Goal: Task Accomplishment & Management: Use online tool/utility

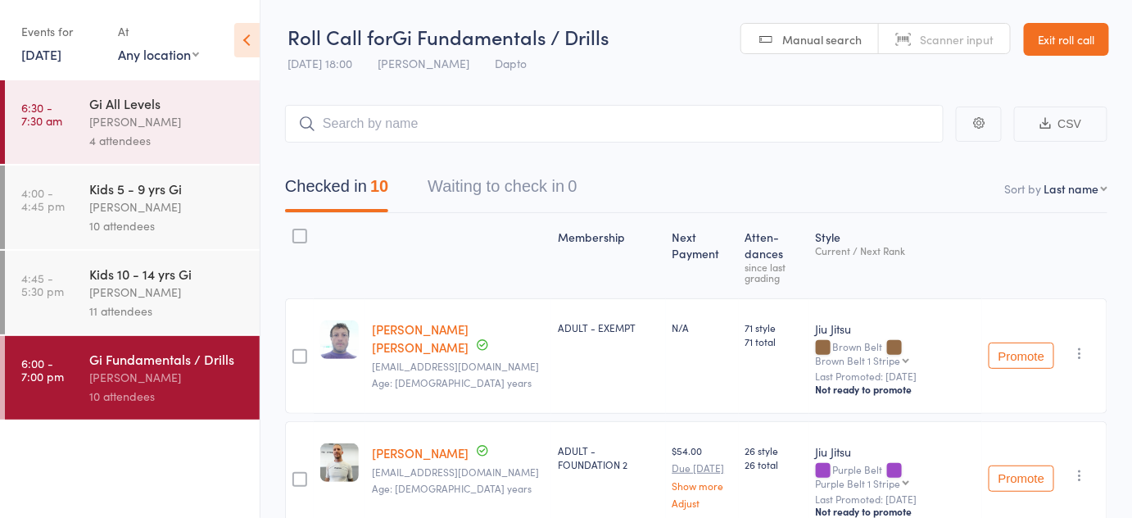
click at [138, 205] on div "Pietro Bressan" at bounding box center [167, 206] width 156 height 19
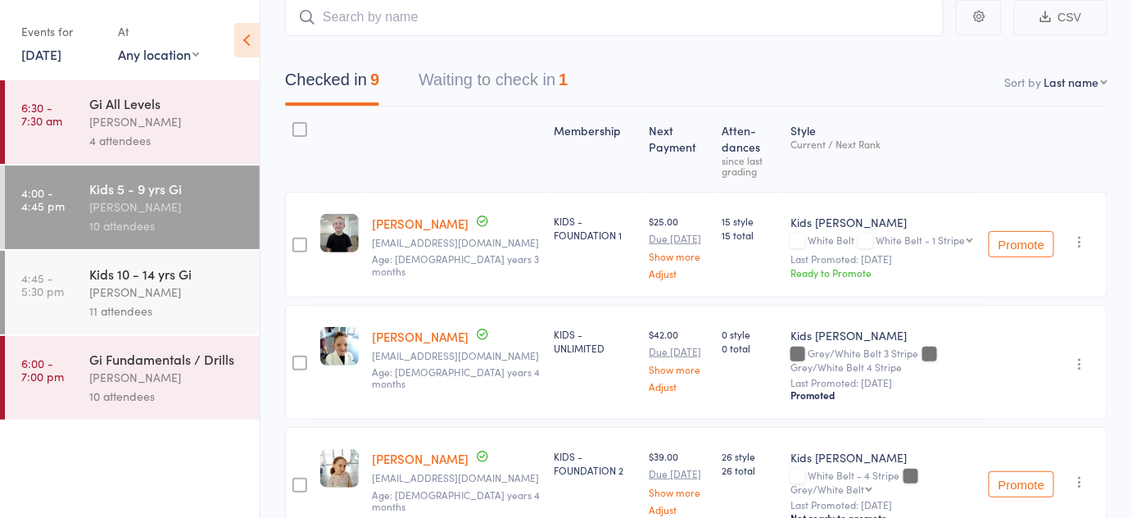
scroll to position [107, 0]
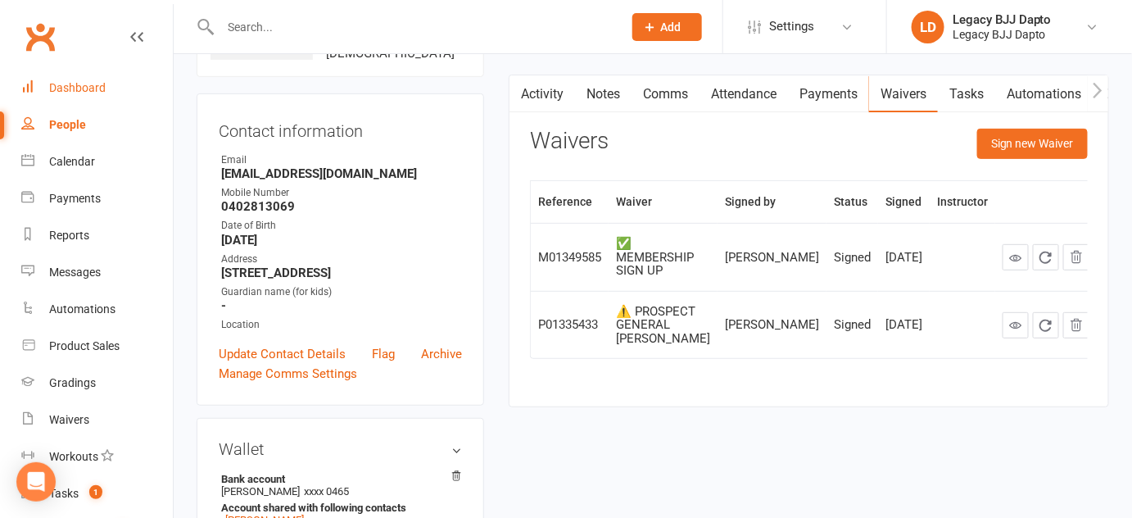
scroll to position [134, 0]
click at [102, 85] on div "Dashboard" at bounding box center [77, 87] width 57 height 13
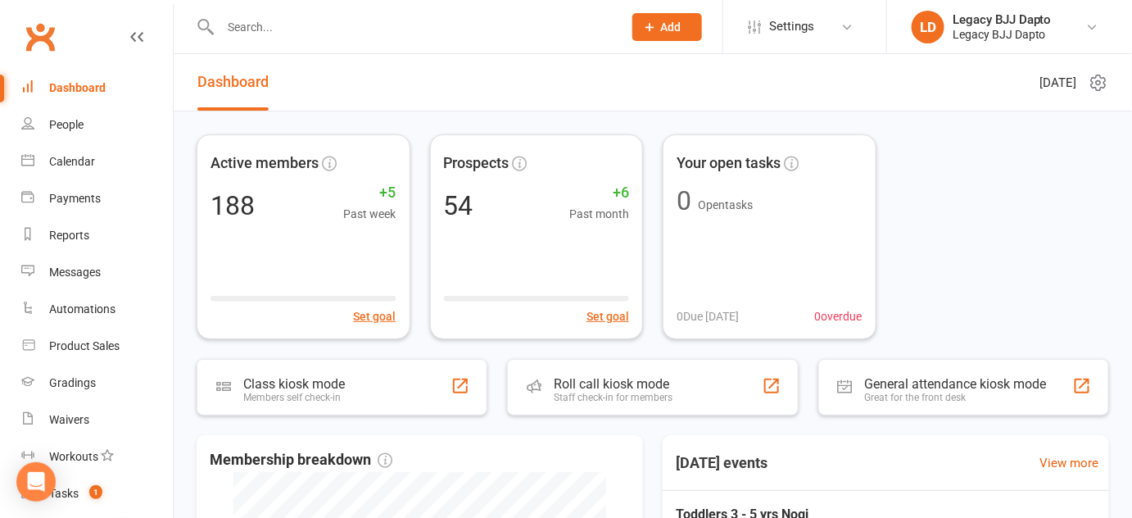
click at [267, 24] on input "text" at bounding box center [413, 27] width 396 height 23
type input "ry"
click at [274, 10] on react-component at bounding box center [305, 26] width 611 height 53
click at [279, 37] on react-component at bounding box center [305, 26] width 611 height 53
click at [66, 127] on div "People" at bounding box center [66, 124] width 34 height 13
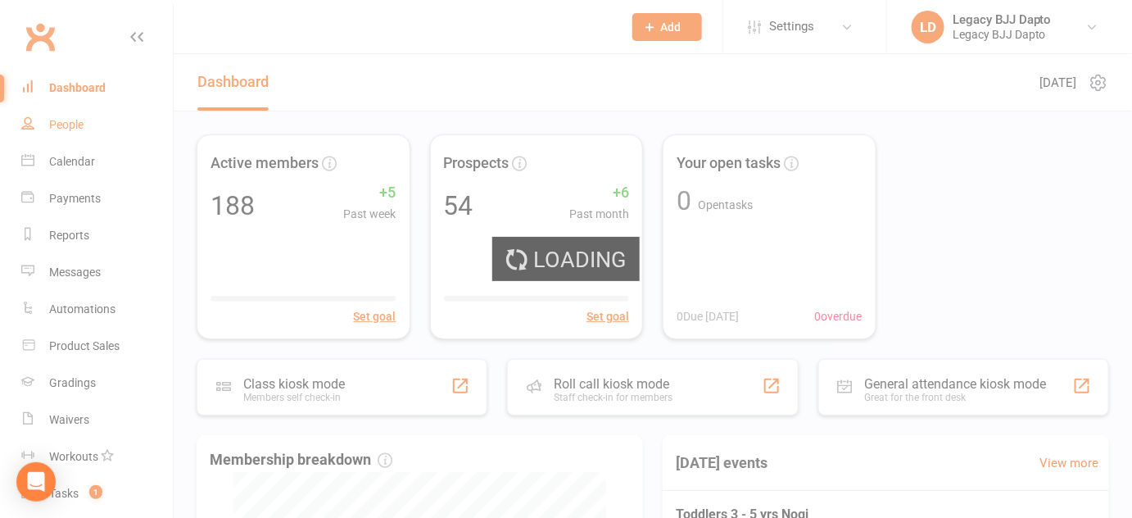
select select "100"
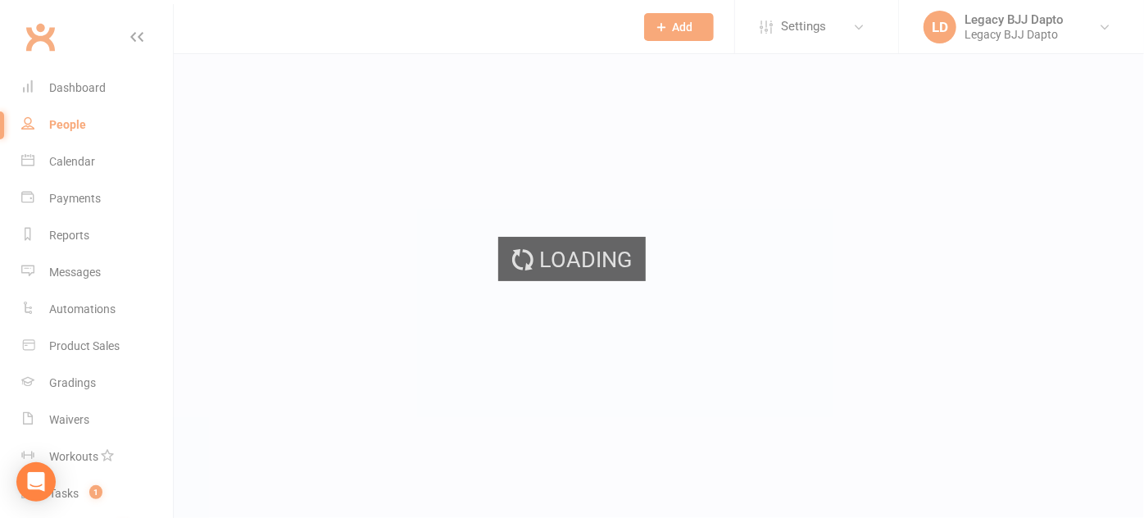
click at [289, 34] on div "Loading" at bounding box center [572, 259] width 1144 height 518
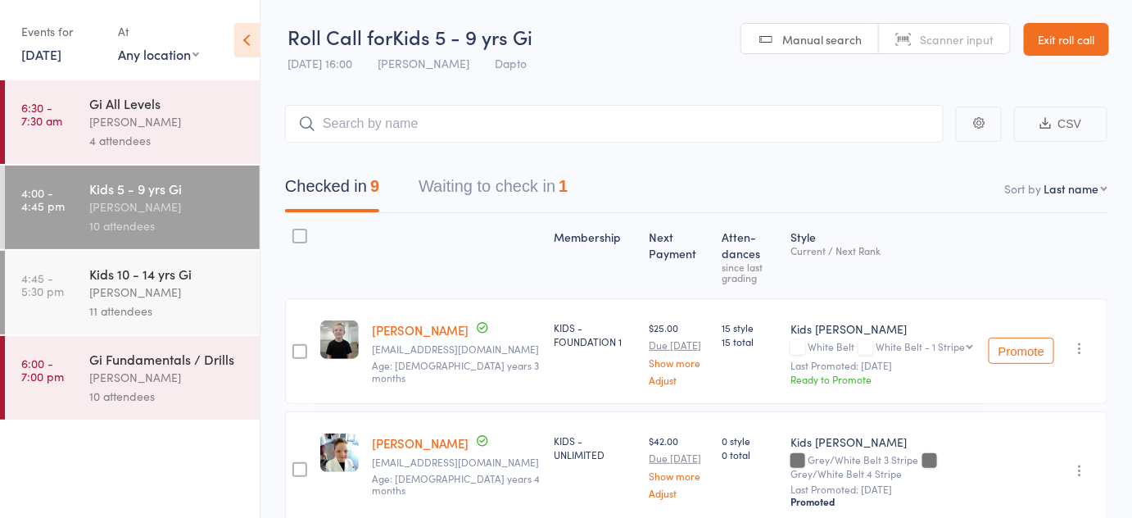
click at [1042, 43] on link "Exit roll call" at bounding box center [1066, 39] width 85 height 33
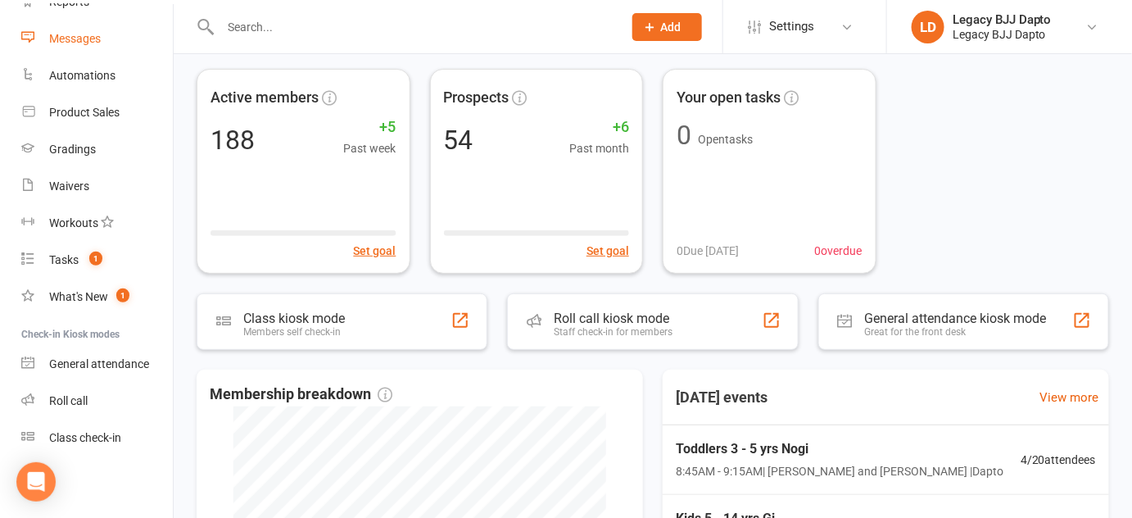
scroll to position [76, 0]
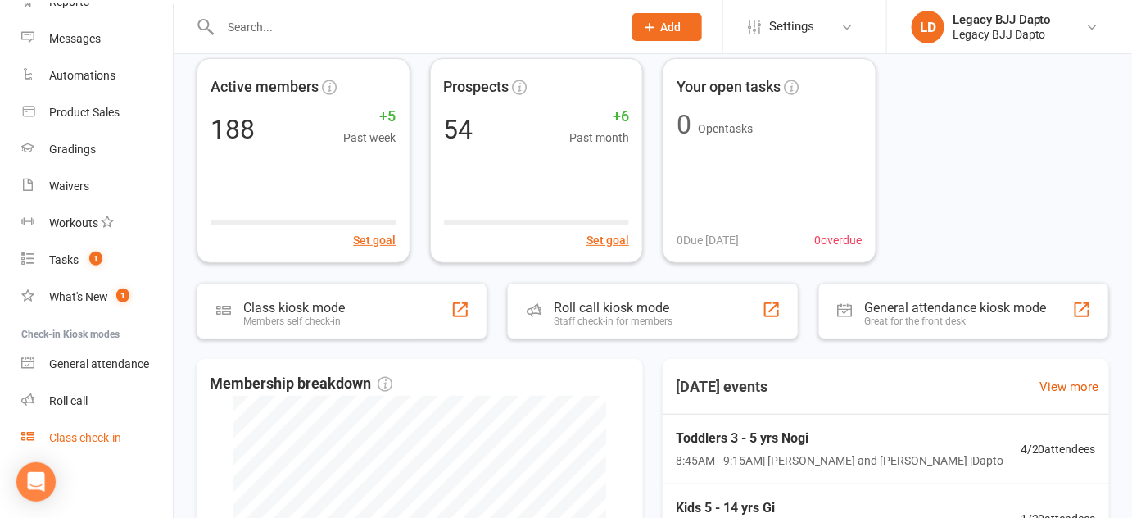
click at [109, 436] on div "Class check-in" at bounding box center [85, 437] width 72 height 13
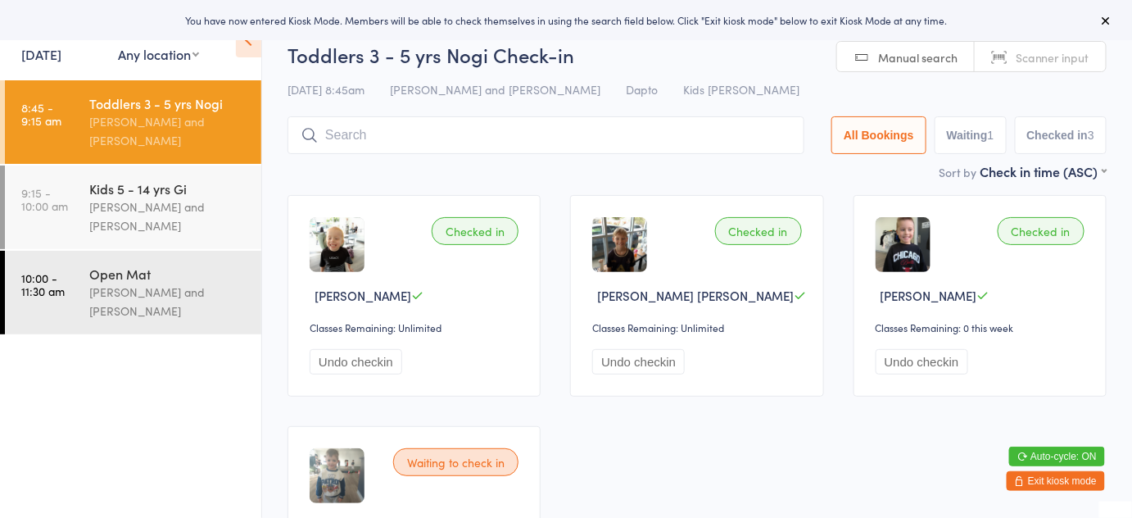
click at [460, 134] on input "search" at bounding box center [546, 135] width 517 height 38
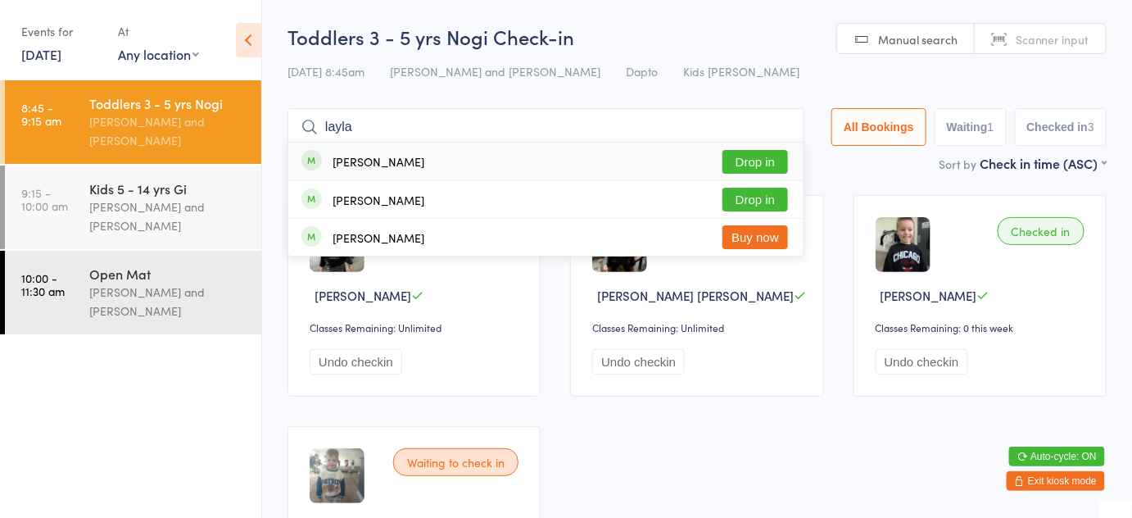
type input "layla"
click at [741, 159] on button "Drop in" at bounding box center [755, 162] width 66 height 24
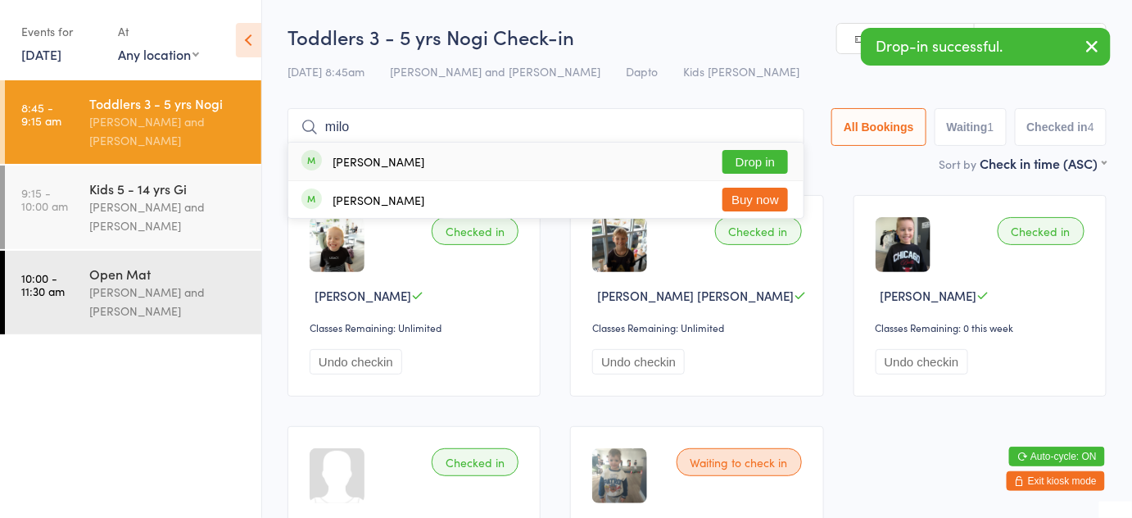
type input "milo"
click at [763, 159] on button "Drop in" at bounding box center [755, 162] width 66 height 24
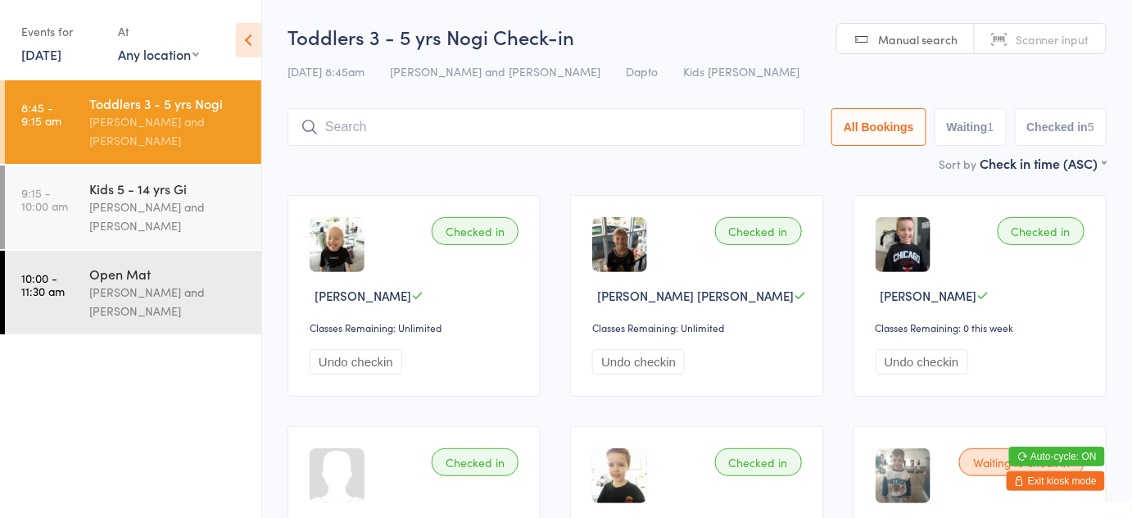
click at [552, 116] on input "search" at bounding box center [546, 127] width 517 height 38
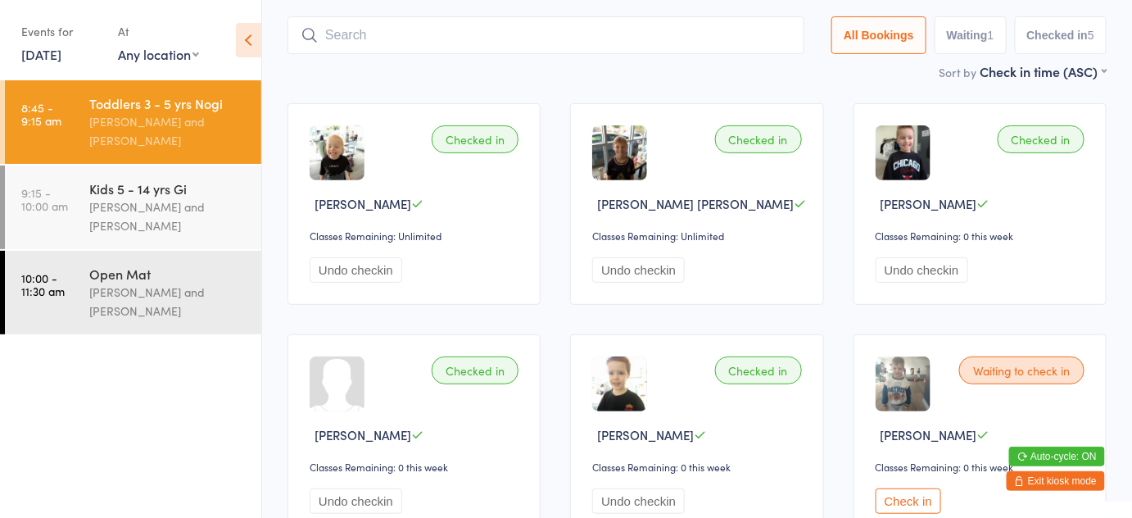
scroll to position [109, 0]
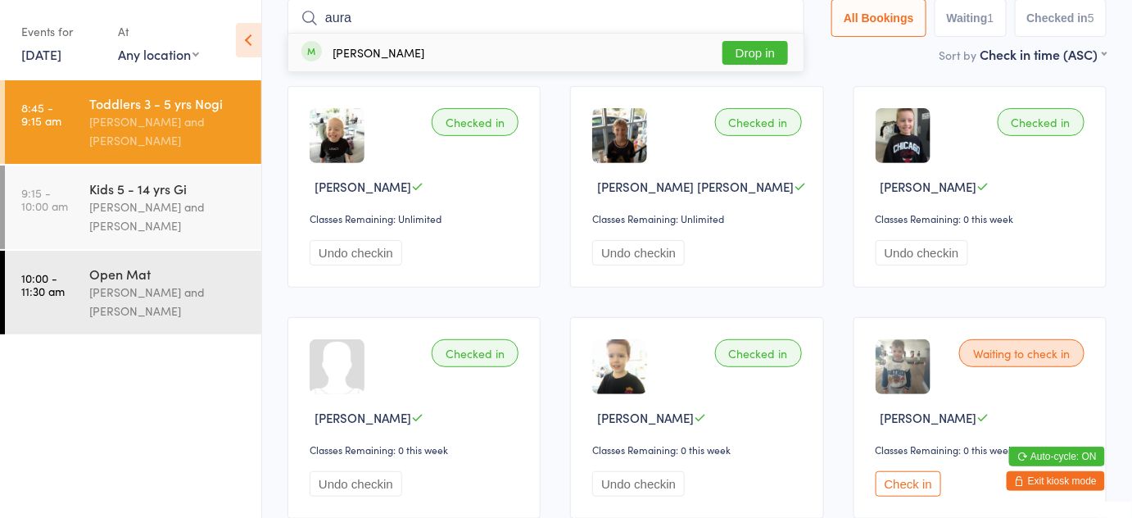
type input "aura"
click at [746, 53] on button "Drop in" at bounding box center [755, 53] width 66 height 24
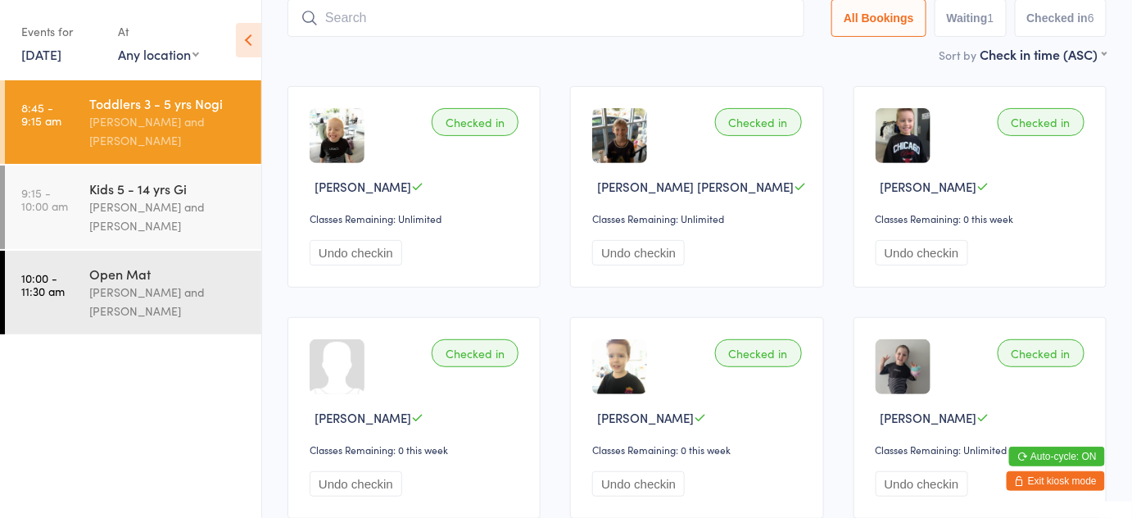
click at [623, 16] on input "search" at bounding box center [546, 18] width 517 height 38
type input "nixon"
click at [777, 12] on input "nixon" at bounding box center [546, 18] width 517 height 38
click at [770, 20] on input "nixon" at bounding box center [546, 18] width 517 height 38
click at [780, 18] on input "nixon" at bounding box center [546, 18] width 517 height 38
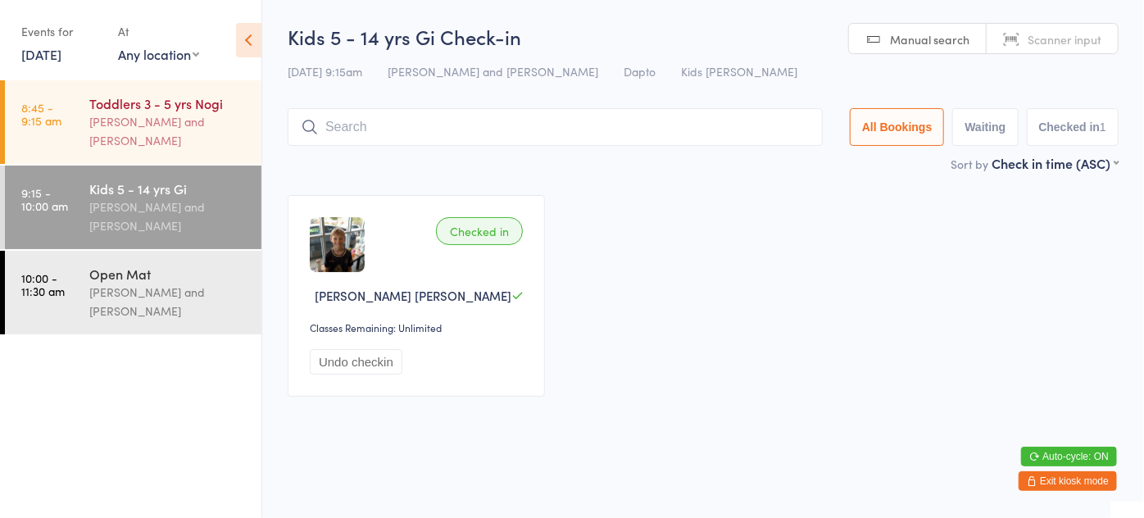
click at [149, 131] on div "[PERSON_NAME] and [PERSON_NAME]" at bounding box center [168, 131] width 158 height 38
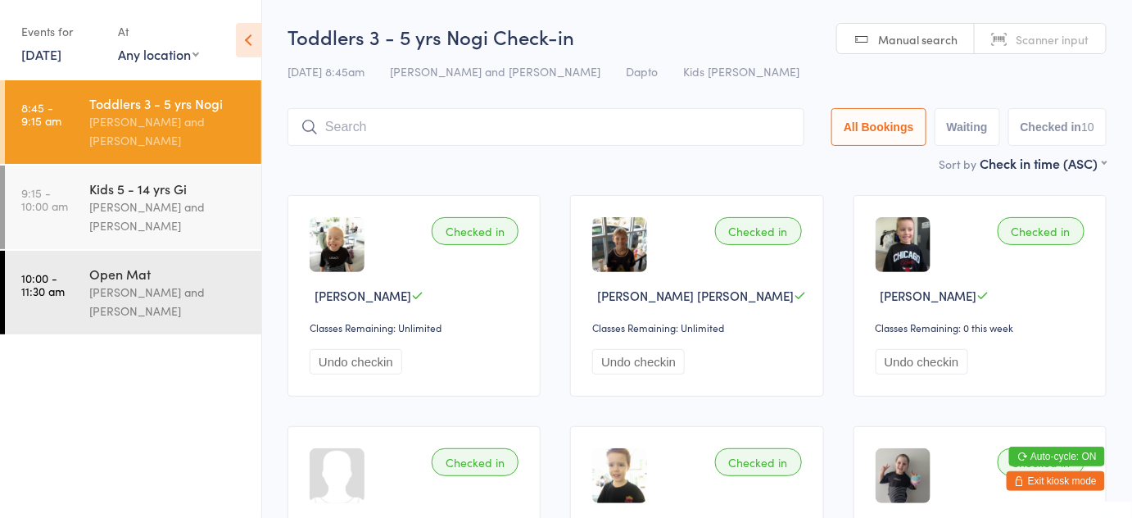
click at [462, 134] on input "search" at bounding box center [546, 127] width 517 height 38
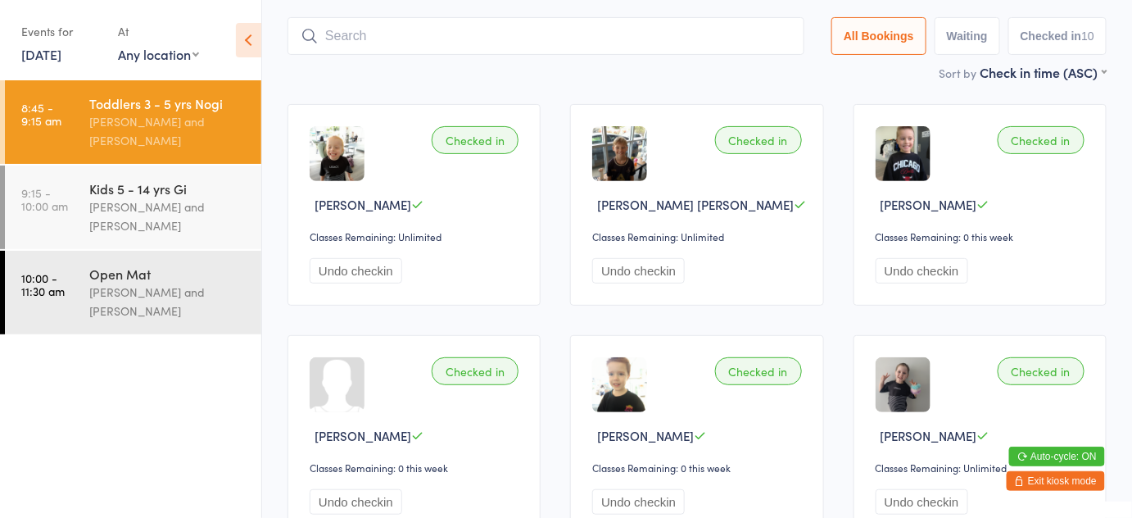
scroll to position [109, 0]
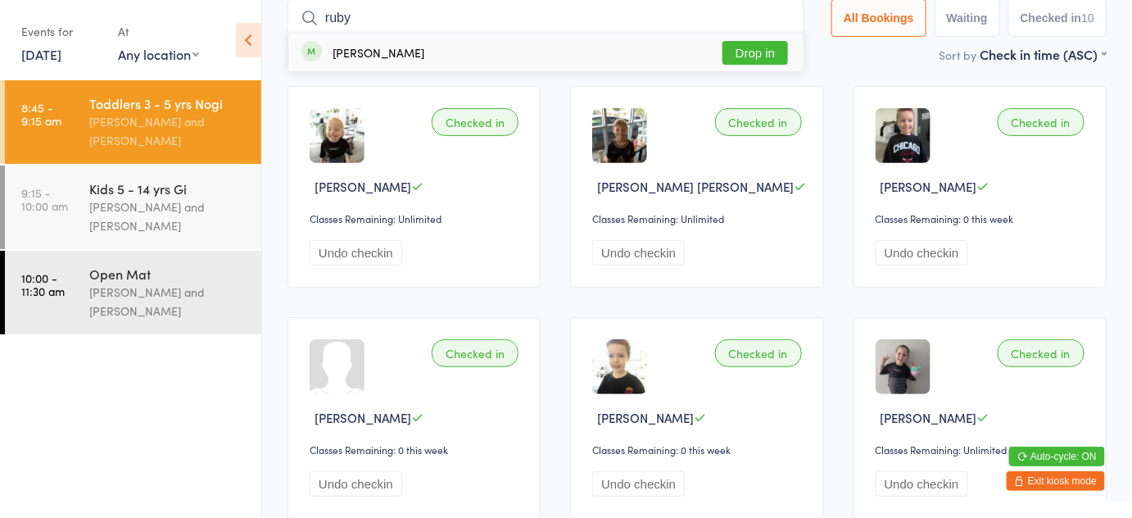
type input "ruby"
click at [749, 42] on button "Drop in" at bounding box center [755, 53] width 66 height 24
type input "a"
type input "r"
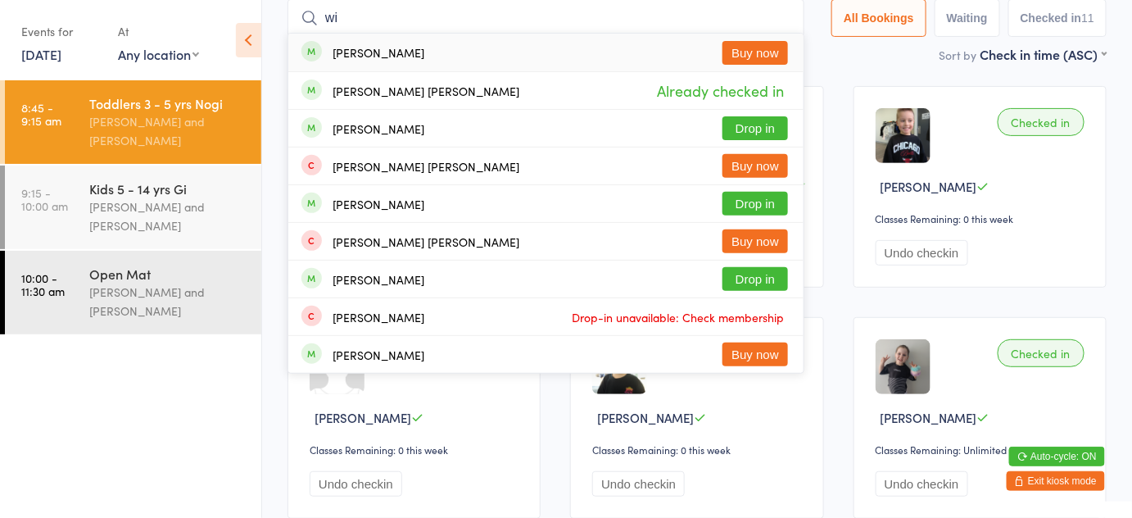
type input "w"
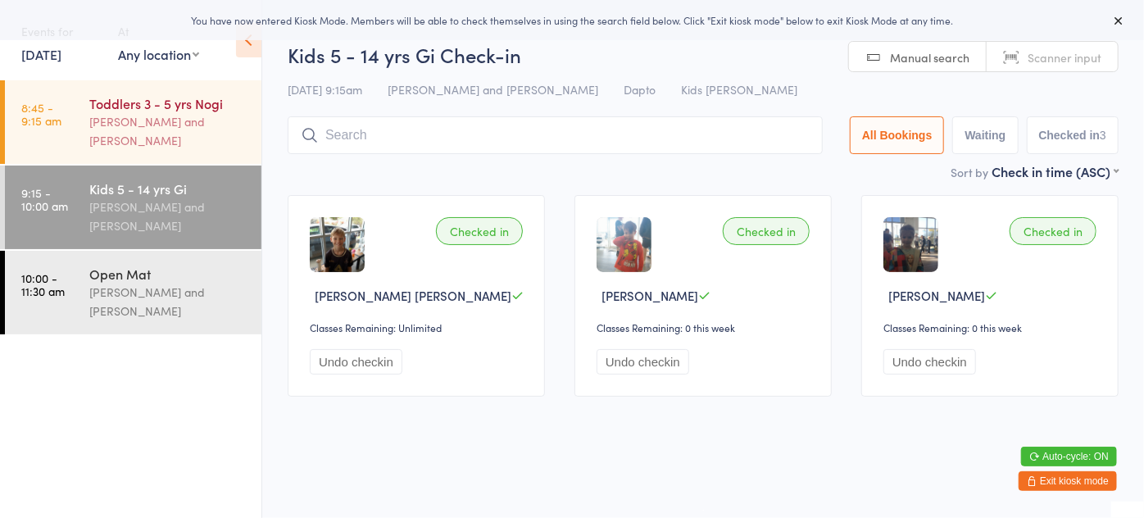
click at [189, 139] on div "[PERSON_NAME] and [PERSON_NAME]" at bounding box center [168, 131] width 158 height 38
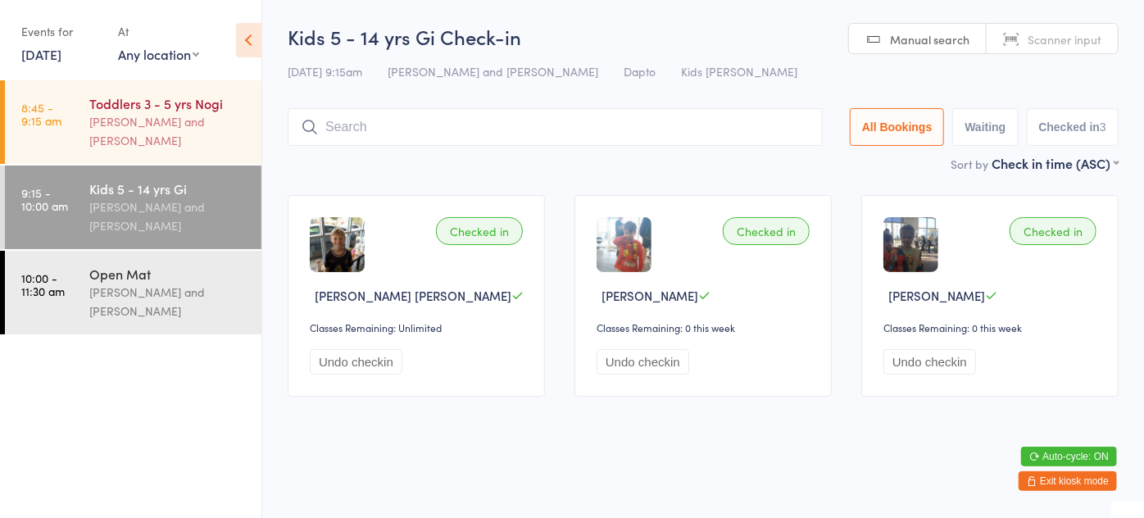
click at [151, 156] on div "Toddlers 3 - 5 yrs [PERSON_NAME] and [PERSON_NAME]" at bounding box center [175, 122] width 172 height 84
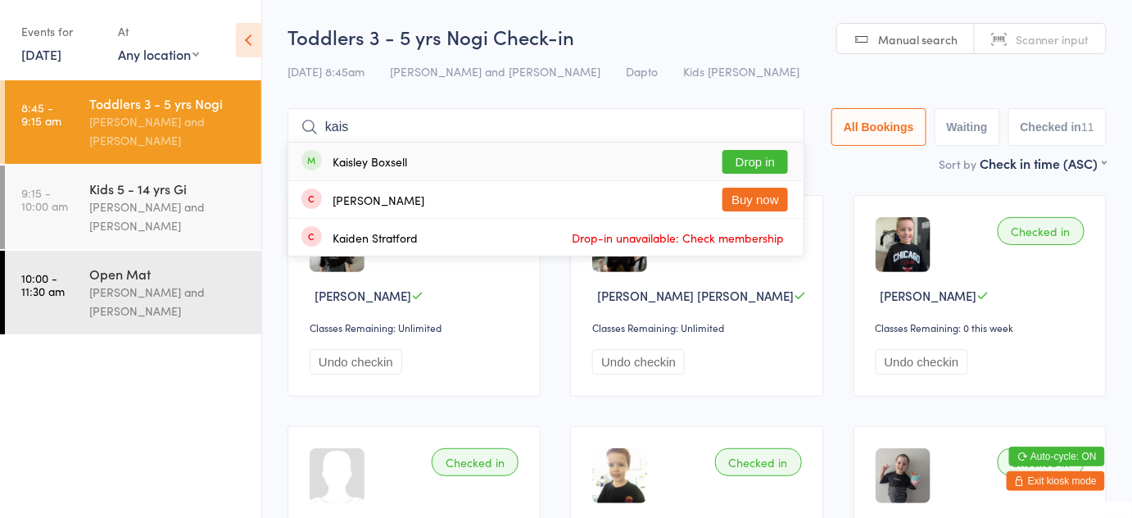
type input "kais"
click at [754, 165] on button "Drop in" at bounding box center [755, 162] width 66 height 24
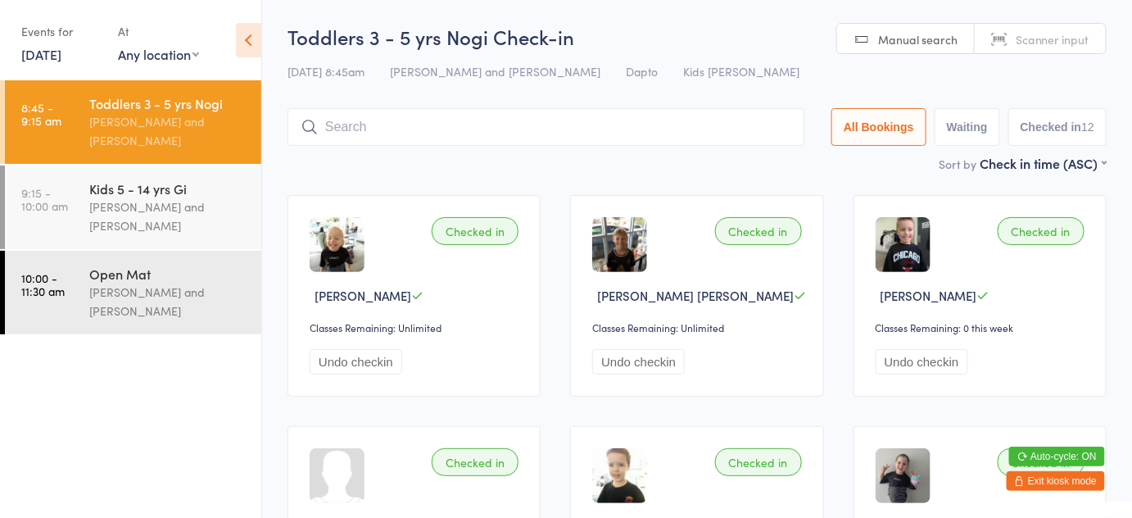
click at [644, 259] on img at bounding box center [619, 244] width 55 height 55
click at [1071, 484] on button "Exit kiosk mode" at bounding box center [1056, 481] width 98 height 20
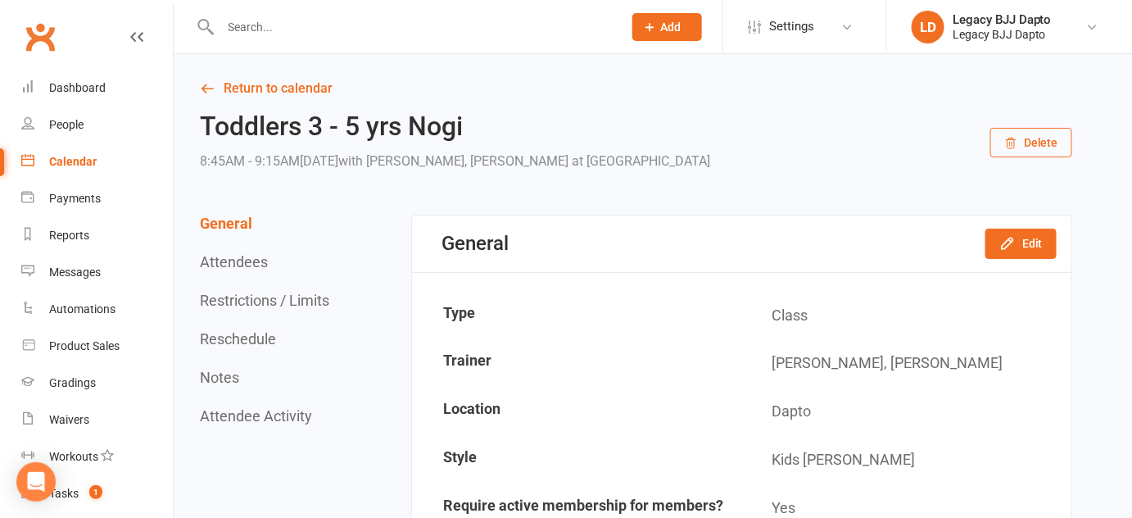
click at [309, 35] on input "text" at bounding box center [413, 27] width 396 height 23
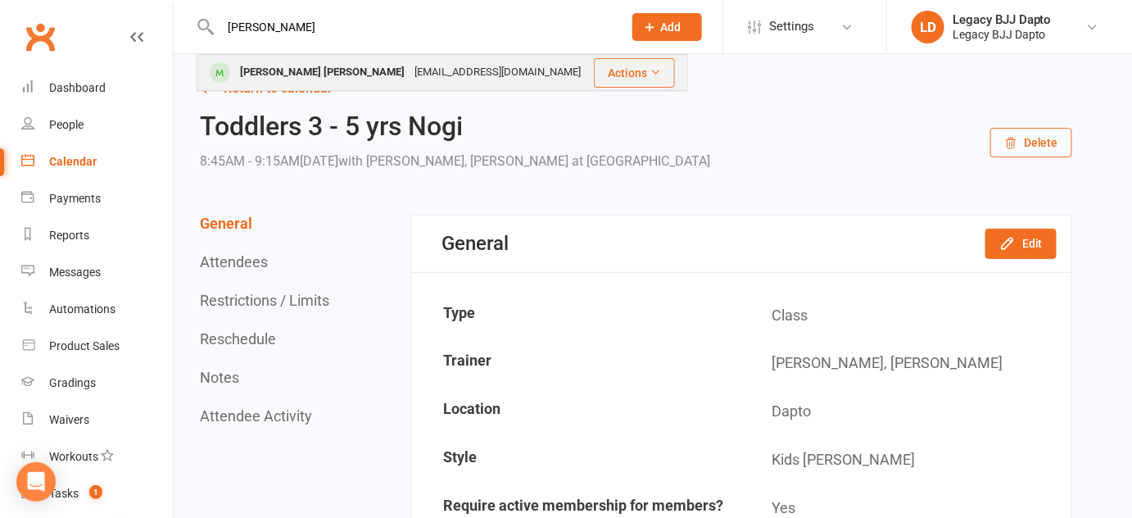
type input "ryken"
click at [311, 66] on div "Ryken Williams" at bounding box center [322, 73] width 174 height 24
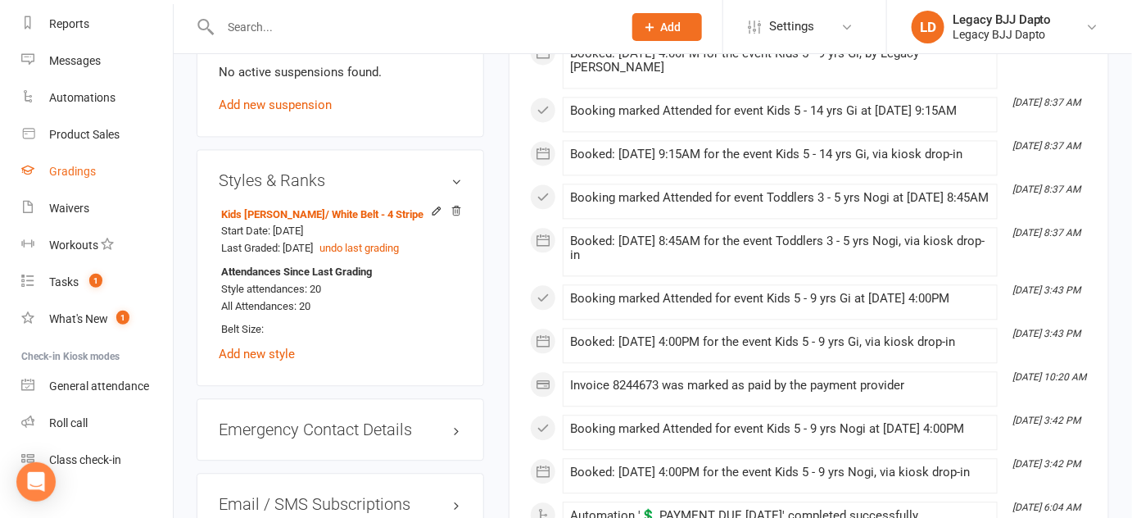
scroll to position [233, 0]
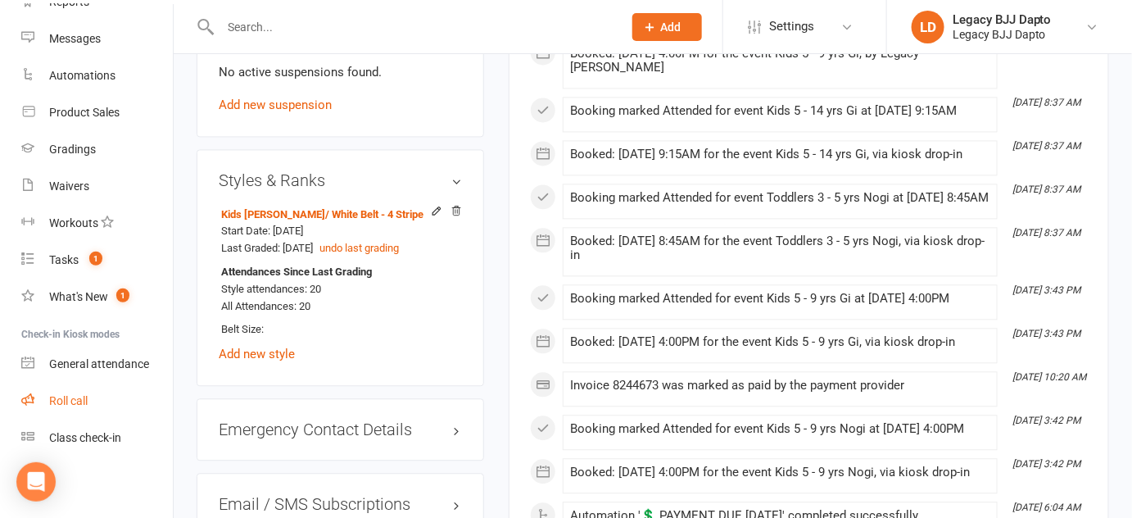
click at [80, 405] on div "Roll call" at bounding box center [68, 400] width 38 height 13
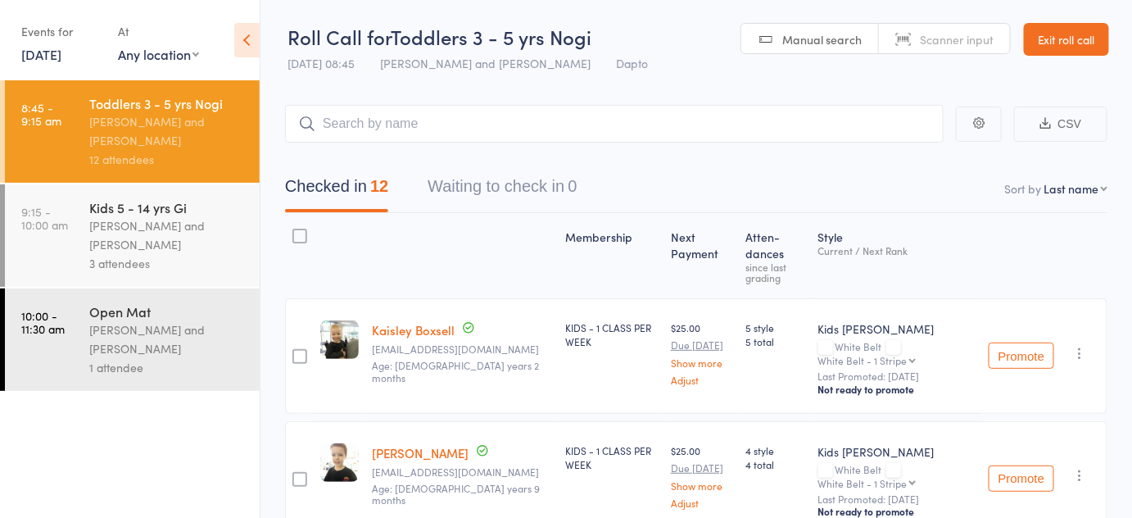
click at [164, 125] on div "[PERSON_NAME] and [PERSON_NAME]" at bounding box center [167, 131] width 156 height 38
click at [378, 120] on input "search" at bounding box center [614, 124] width 659 height 38
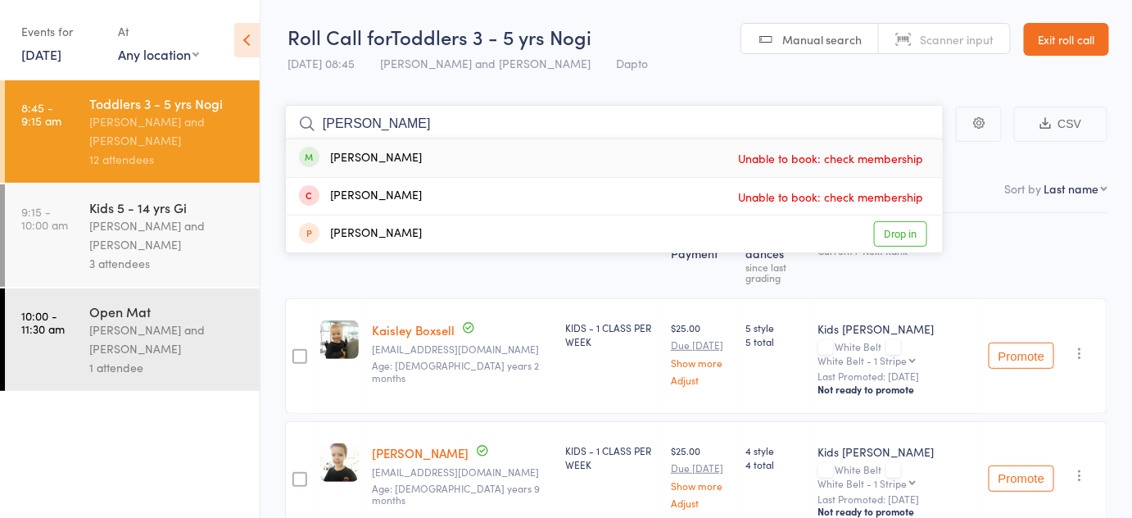
type input "elias"
click at [393, 151] on div "Elias Naqau Unable to book: check membership" at bounding box center [614, 158] width 657 height 38
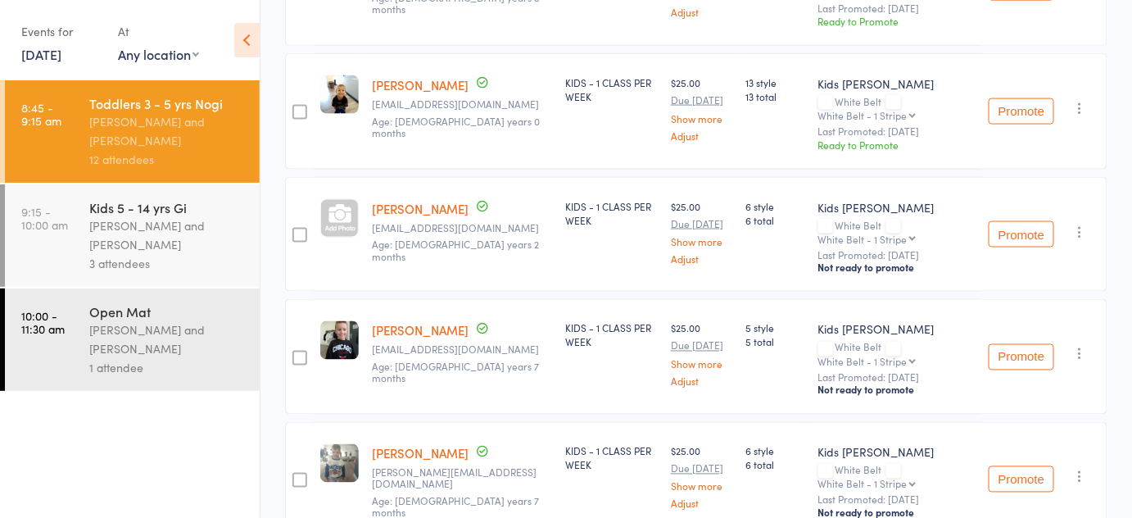
scroll to position [721, 0]
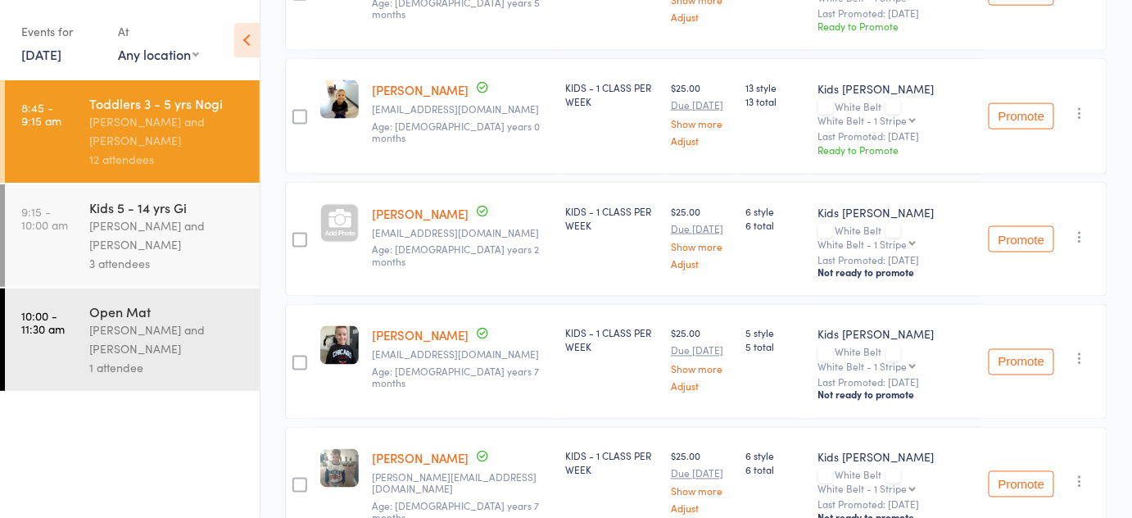
click at [172, 121] on div "Diego Gutierrez and Pietro Bressan" at bounding box center [167, 131] width 156 height 38
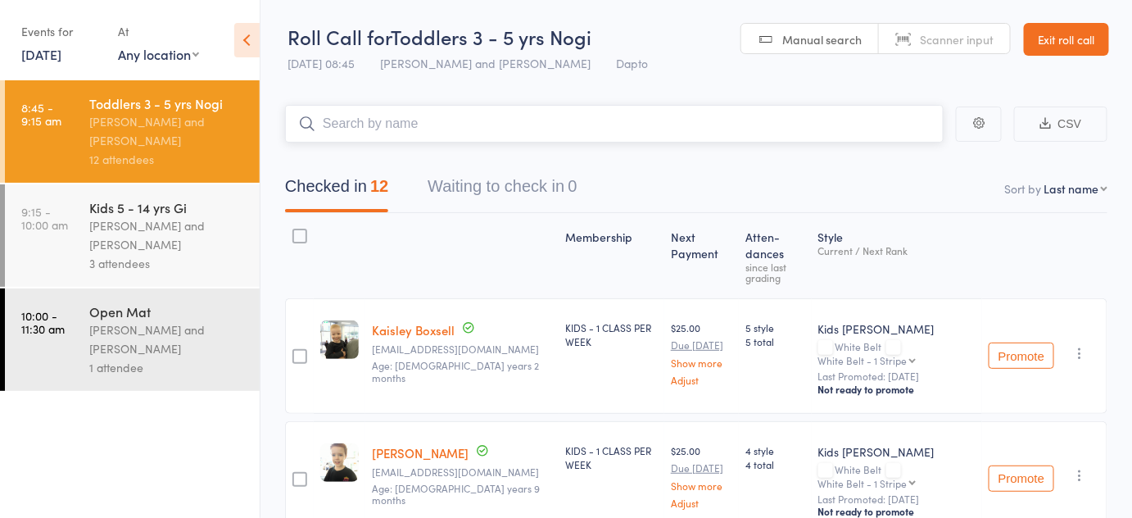
click at [446, 133] on input "search" at bounding box center [614, 124] width 659 height 38
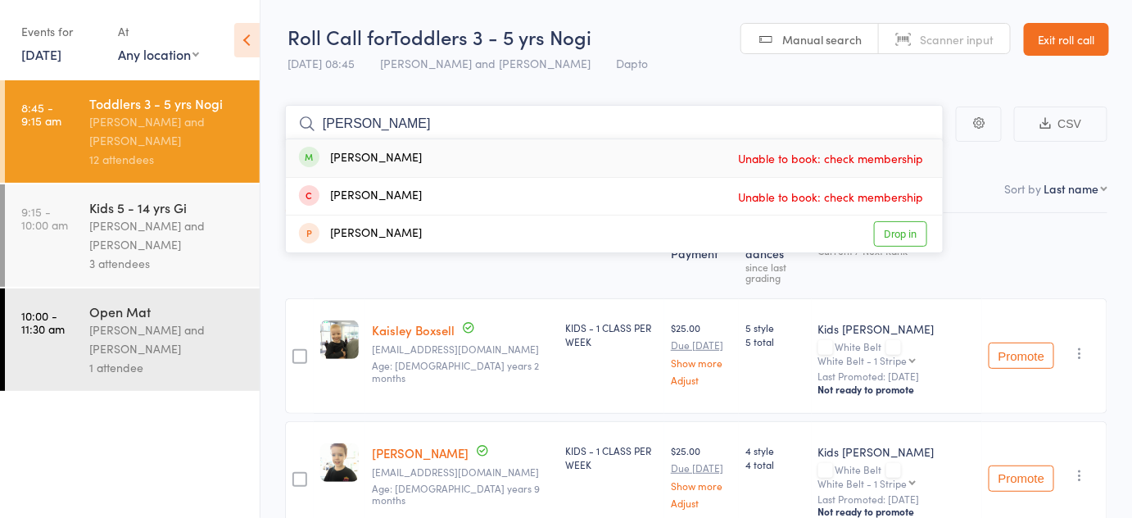
type input "elias"
click at [301, 156] on span at bounding box center [309, 157] width 20 height 20
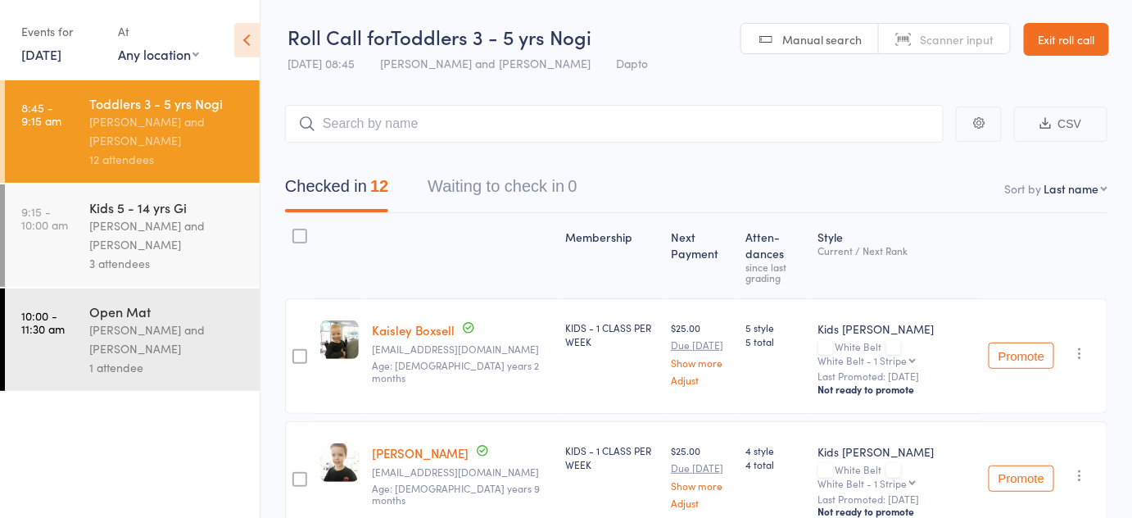
click at [165, 244] on div "Diego Gutierrez and Pietro Bressan" at bounding box center [167, 235] width 156 height 38
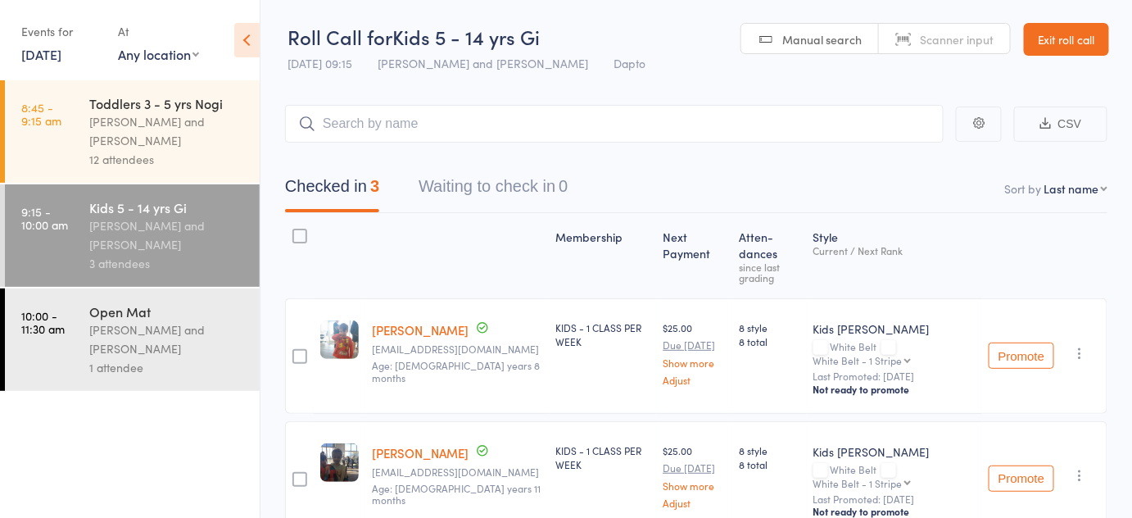
click at [1058, 48] on link "Exit roll call" at bounding box center [1066, 39] width 85 height 33
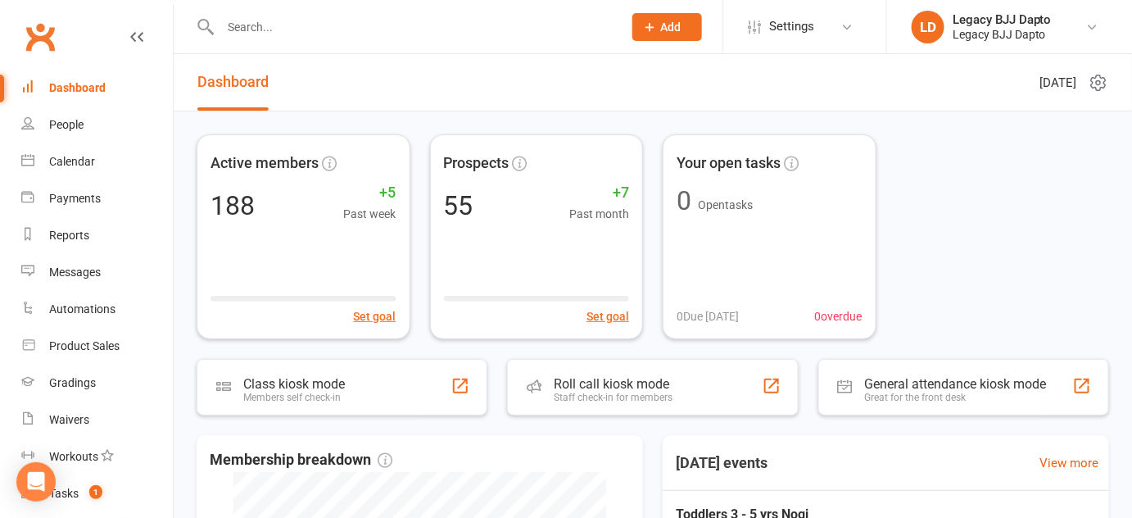
click at [459, 41] on div at bounding box center [404, 26] width 414 height 53
click at [437, 27] on input "text" at bounding box center [413, 27] width 396 height 23
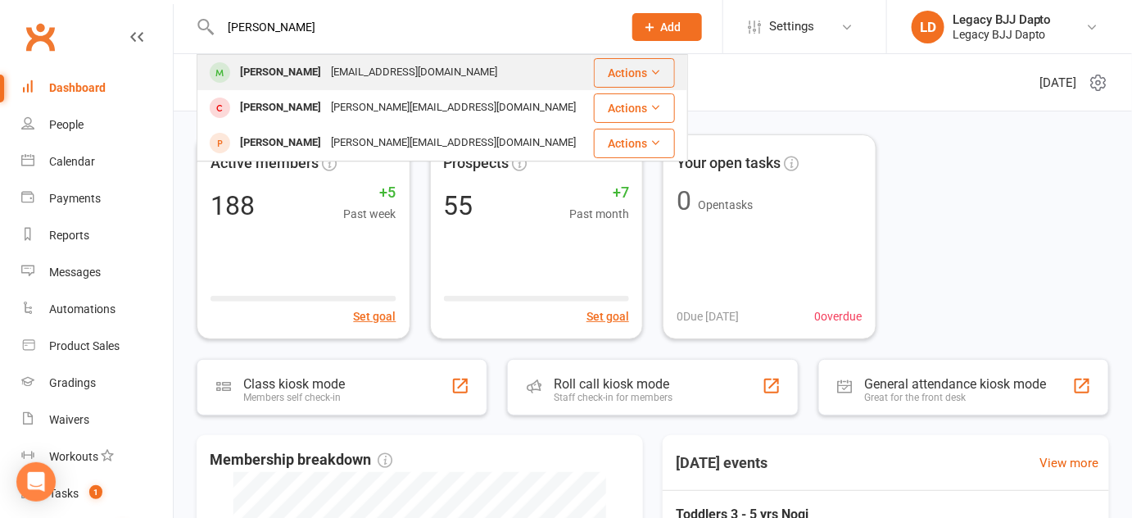
type input "elias"
click at [519, 75] on div "Elias Naqau Dan33s@hotmail.com" at bounding box center [394, 73] width 393 height 34
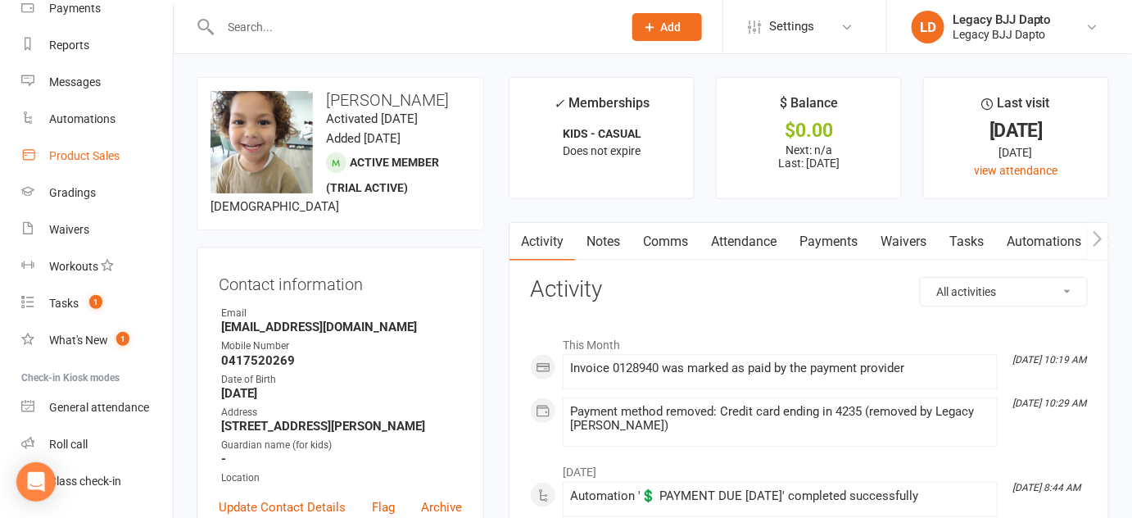
scroll to position [233, 0]
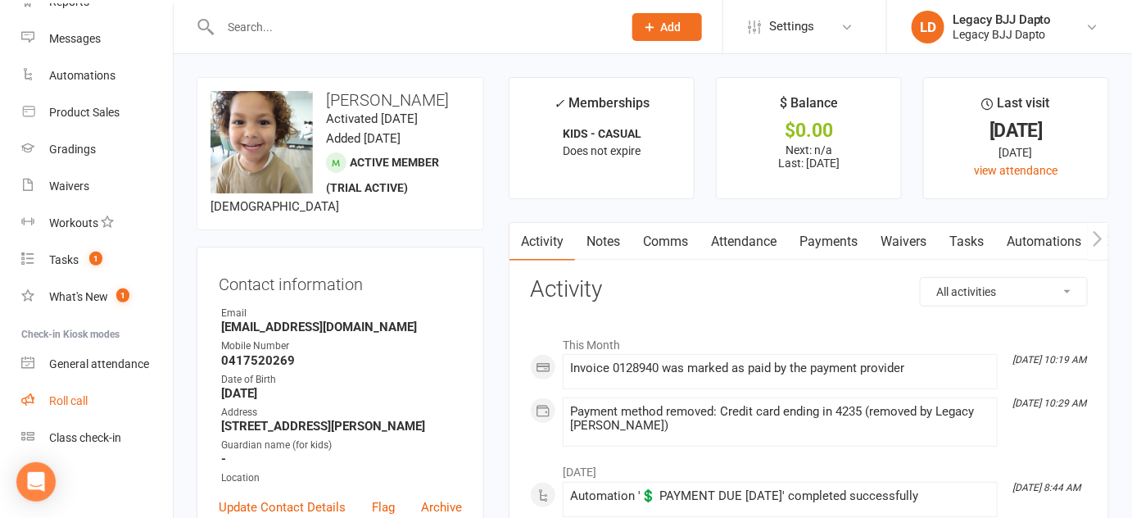
click at [88, 396] on link "Roll call" at bounding box center [97, 401] width 152 height 37
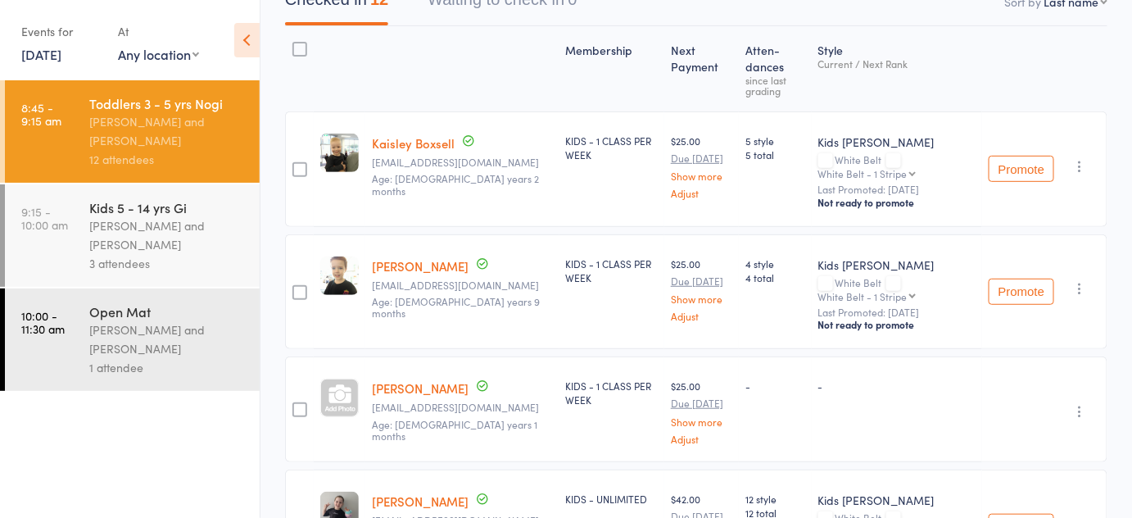
scroll to position [214, 0]
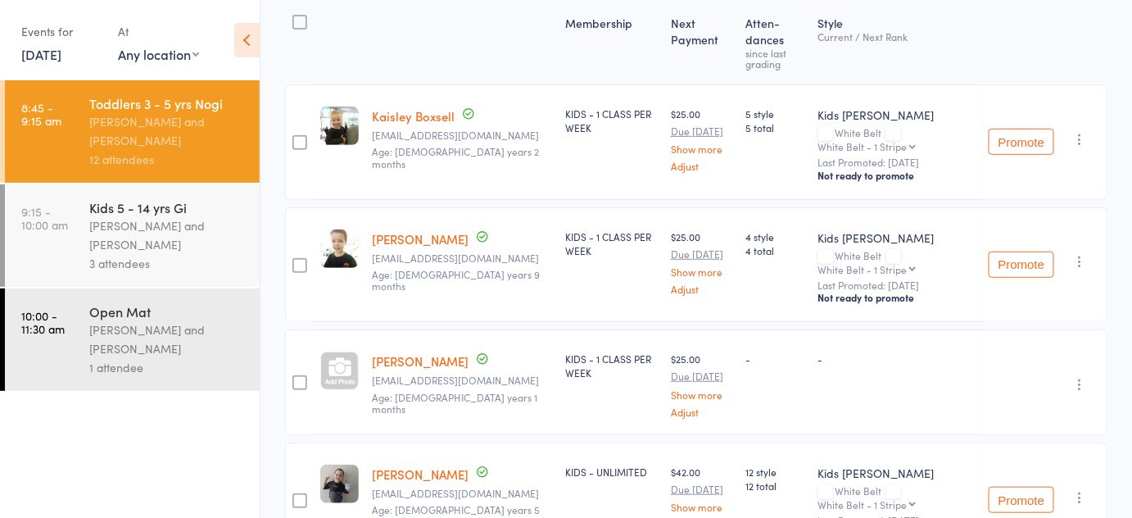
click at [414, 352] on link "[PERSON_NAME]" at bounding box center [420, 360] width 97 height 17
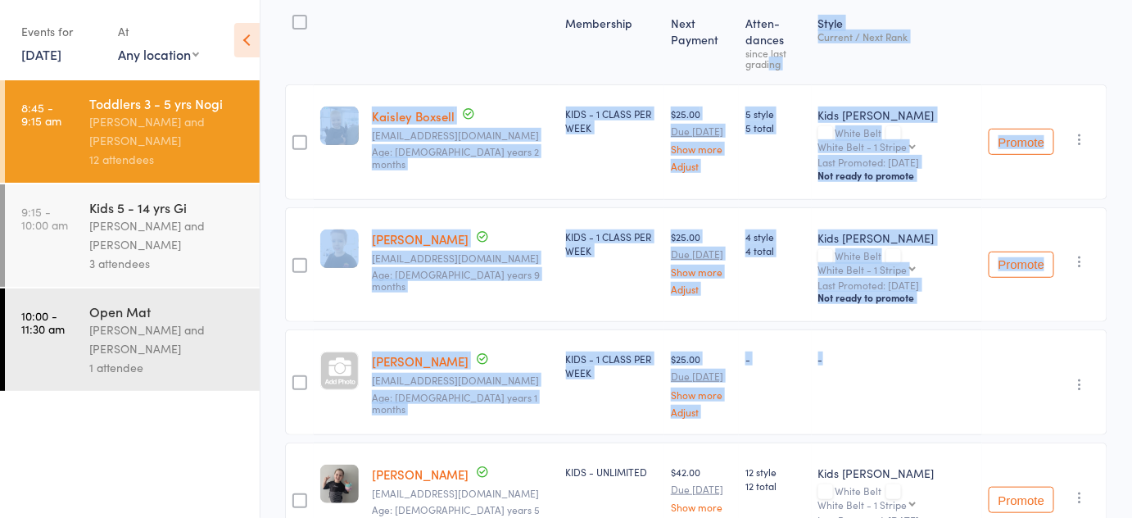
drag, startPoint x: 946, startPoint y: 398, endPoint x: 763, endPoint y: 49, distance: 394.3
click at [201, 231] on div "[PERSON_NAME] and [PERSON_NAME]" at bounding box center [167, 235] width 156 height 38
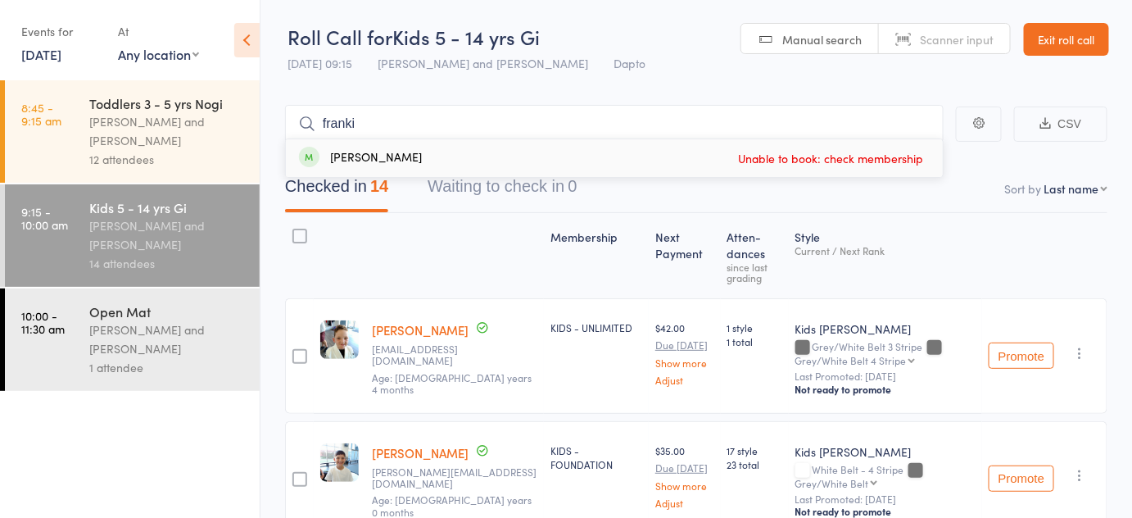
type input "franki"
click at [755, 154] on span "Unable to book: check membership" at bounding box center [830, 158] width 193 height 25
click at [585, 131] on input "search" at bounding box center [614, 124] width 659 height 38
click at [398, 125] on input "search" at bounding box center [614, 124] width 659 height 38
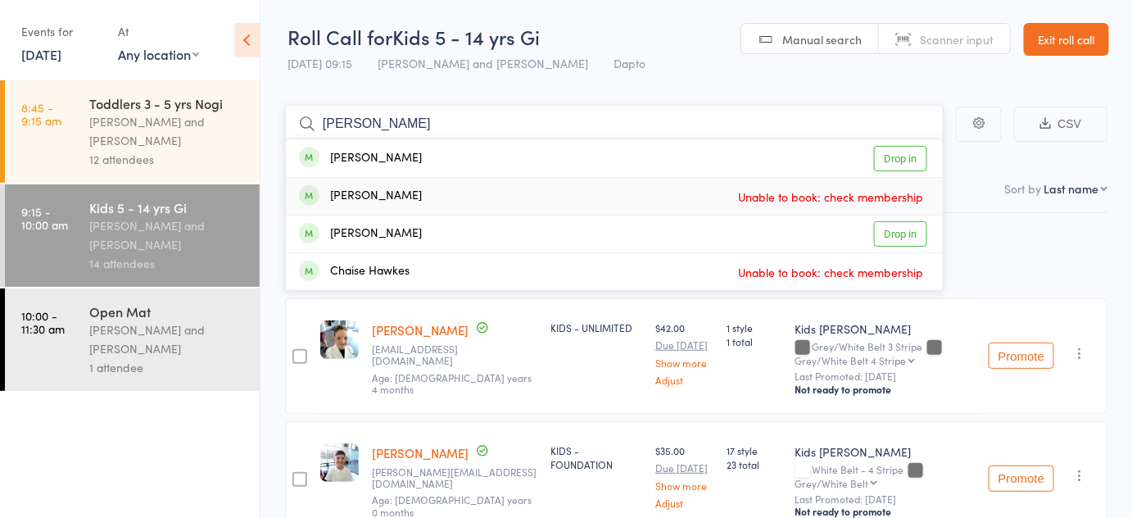
type input "[PERSON_NAME]"
click at [514, 189] on div "[PERSON_NAME] Unable to book: check membership" at bounding box center [614, 196] width 657 height 37
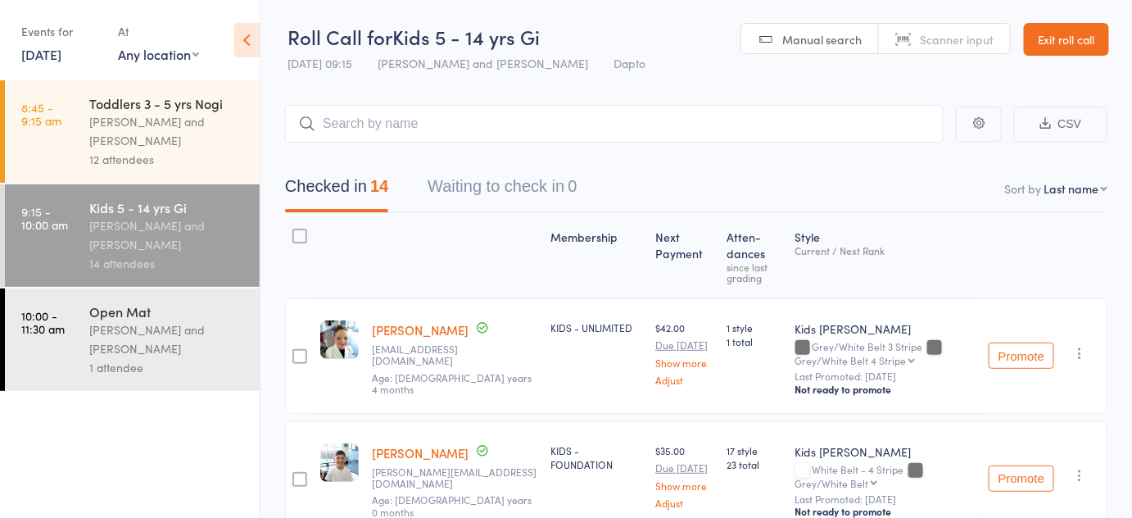
click at [194, 226] on div "[PERSON_NAME] and [PERSON_NAME]" at bounding box center [167, 235] width 156 height 38
click at [403, 129] on input "search" at bounding box center [614, 124] width 659 height 38
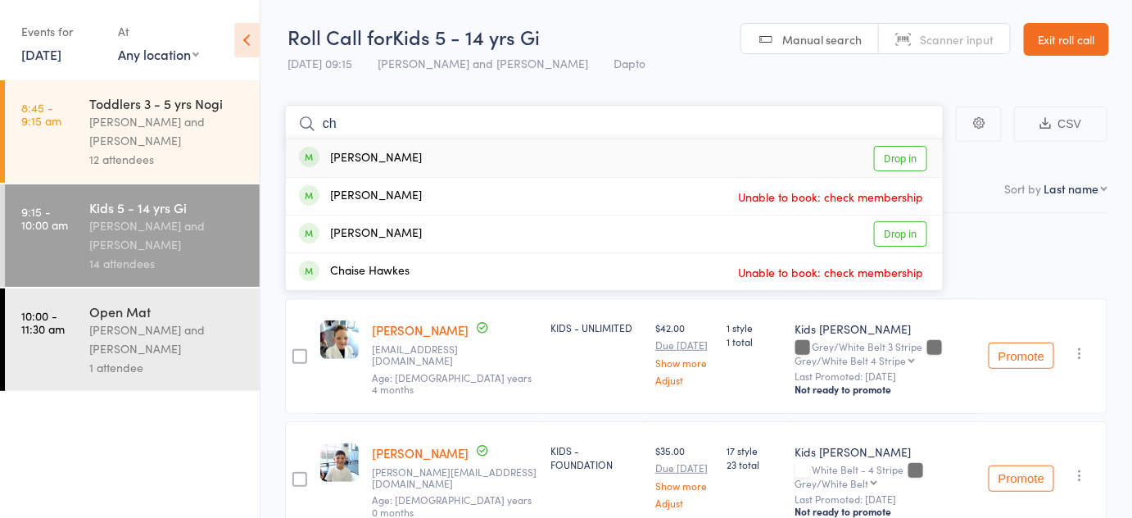
type input "c"
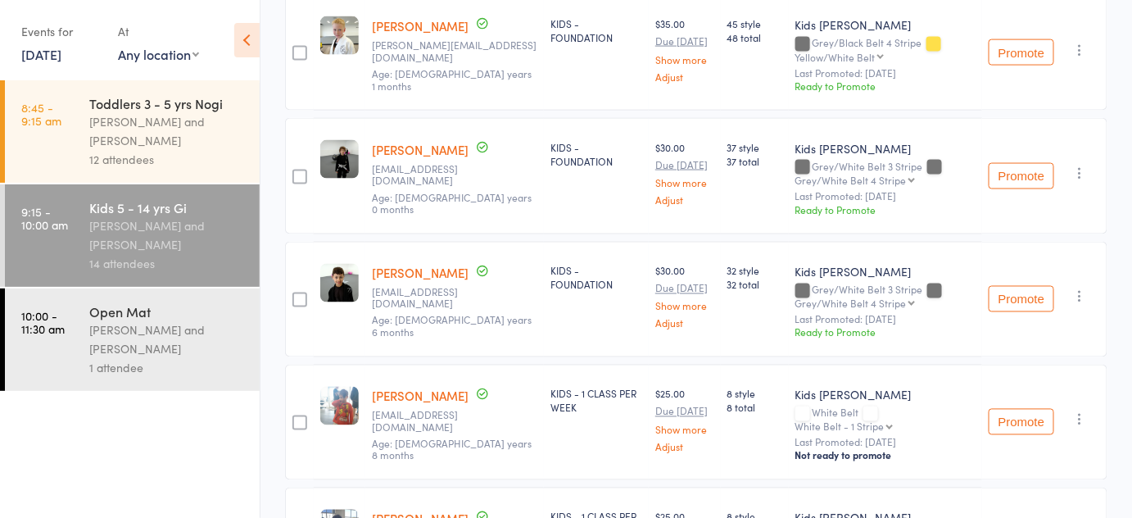
scroll to position [791, 0]
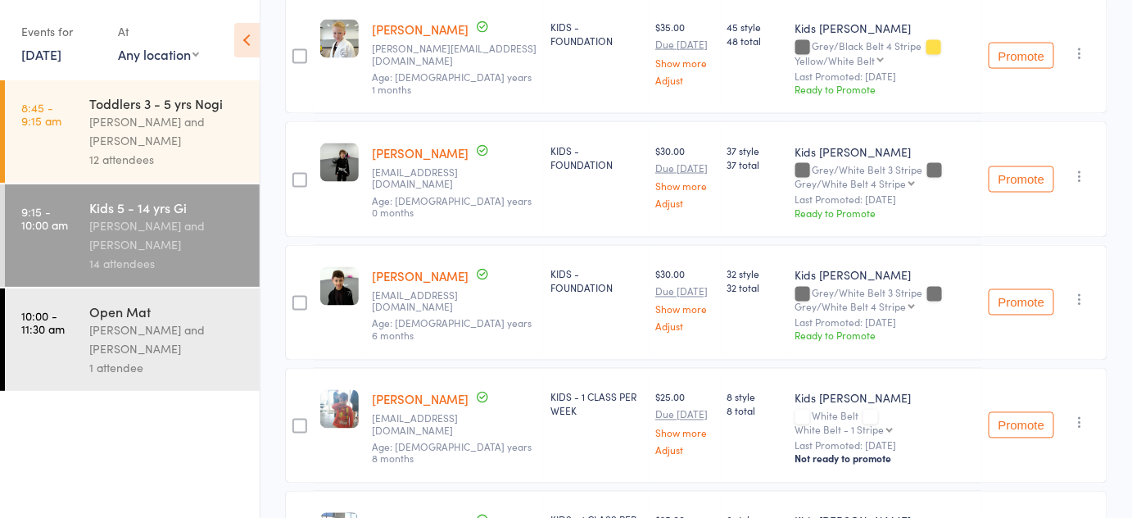
click at [376, 245] on div "[PERSON_NAME] [PERSON_NAME][EMAIL_ADDRESS][DOMAIN_NAME] Age: [DEMOGRAPHIC_DATA]…" at bounding box center [454, 303] width 179 height 116
drag, startPoint x: 376, startPoint y: 242, endPoint x: 387, endPoint y: 325, distance: 83.4
click at [387, 325] on div "[PERSON_NAME] [PERSON_NAME][EMAIL_ADDRESS][DOMAIN_NAME] Age: [DEMOGRAPHIC_DATA]…" at bounding box center [454, 303] width 179 height 116
click at [341, 326] on div "edit" at bounding box center [340, 303] width 52 height 116
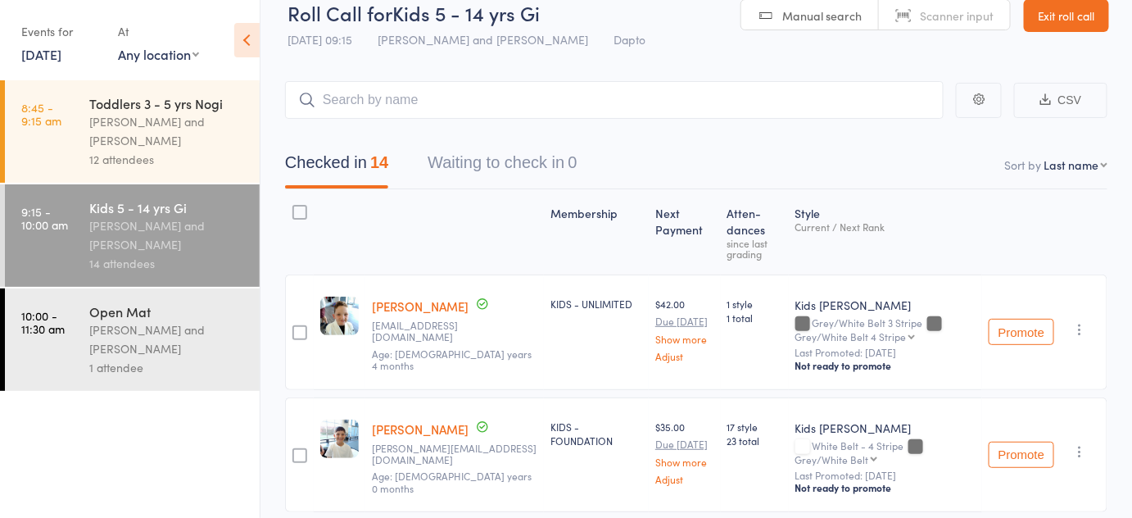
scroll to position [0, 0]
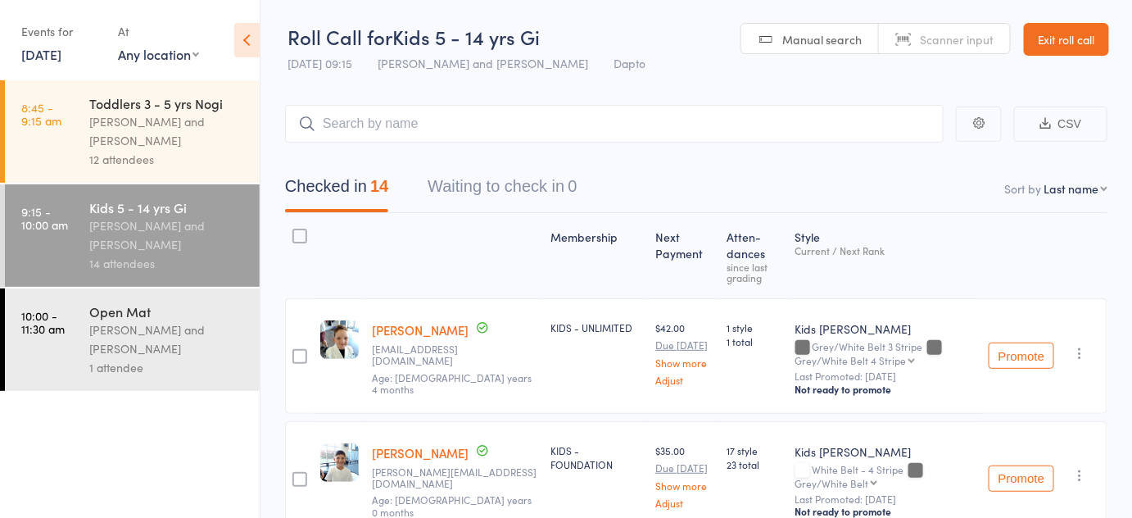
click at [207, 422] on ul "8:45 - 9:15 am Toddlers 3 - 5 yrs [PERSON_NAME] and [PERSON_NAME] 12 attendees …" at bounding box center [130, 298] width 260 height 437
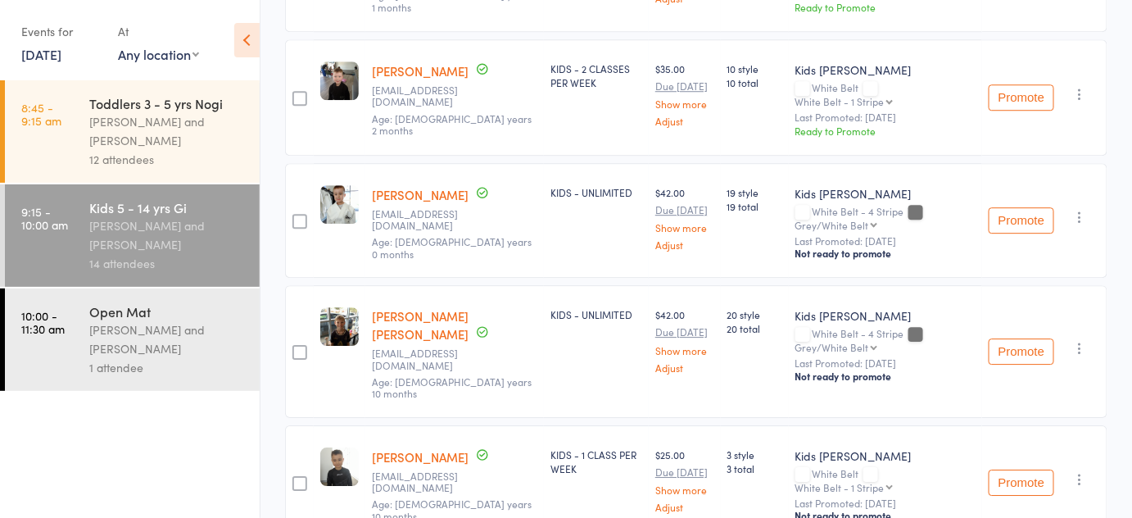
scroll to position [1510, 0]
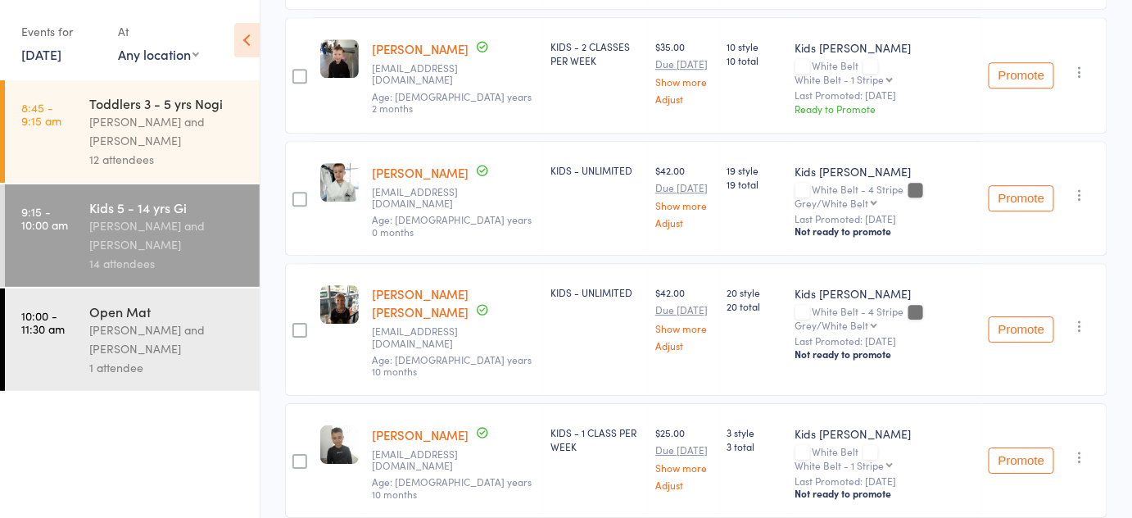
click at [147, 364] on div "1 attendee" at bounding box center [167, 367] width 156 height 19
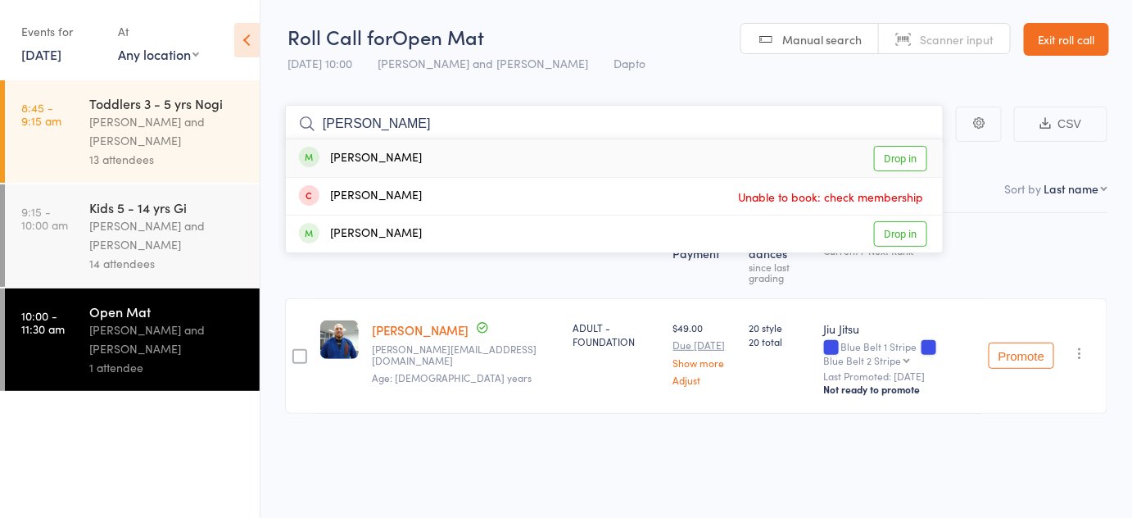
type input "[PERSON_NAME]"
click at [898, 161] on link "Drop in" at bounding box center [900, 158] width 53 height 25
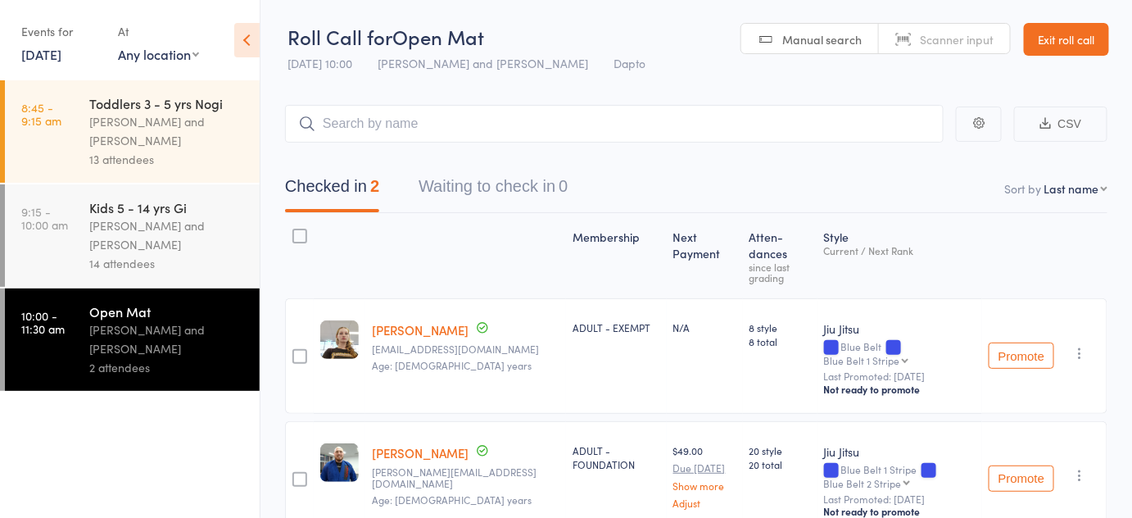
click at [111, 248] on div "[PERSON_NAME] and [PERSON_NAME]" at bounding box center [167, 235] width 156 height 38
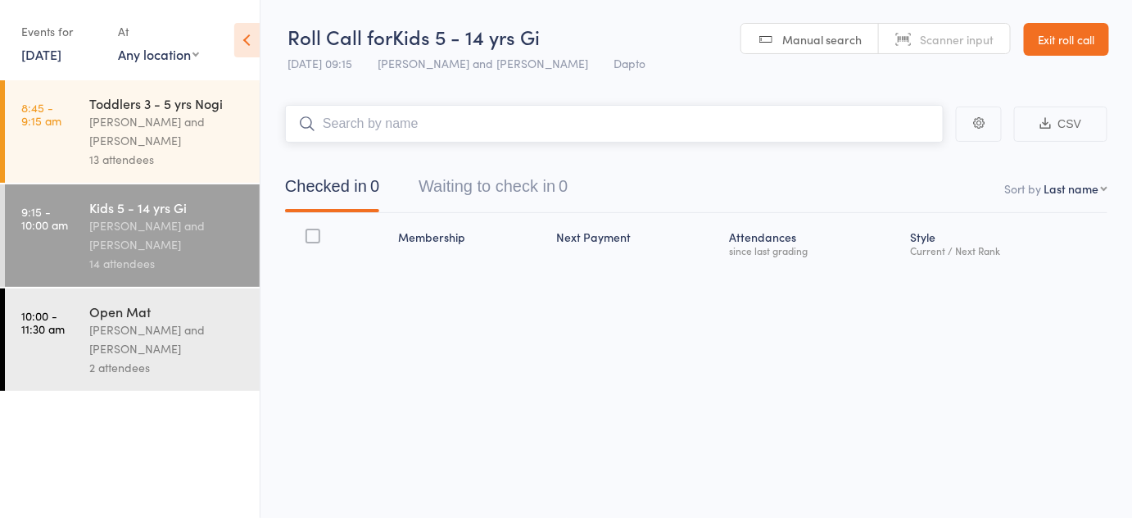
click at [455, 126] on input "search" at bounding box center [614, 124] width 659 height 38
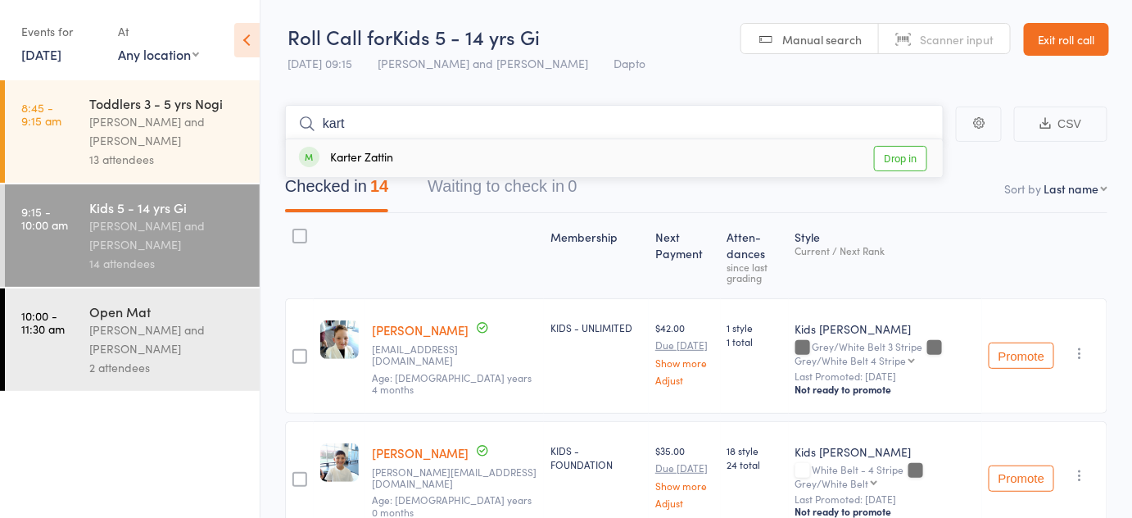
type input "kart"
click at [922, 165] on link "Drop in" at bounding box center [900, 158] width 53 height 25
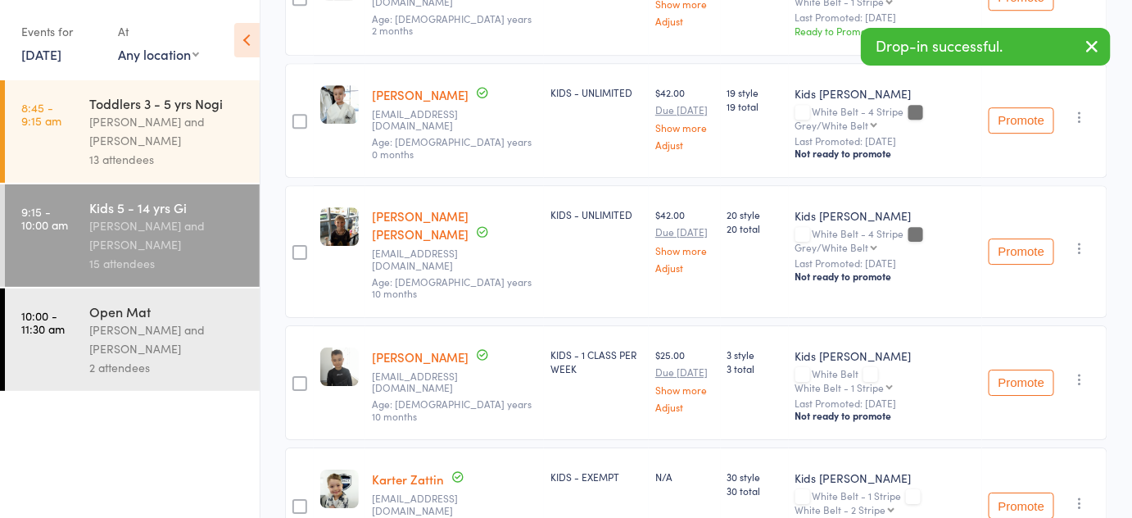
scroll to position [1632, 0]
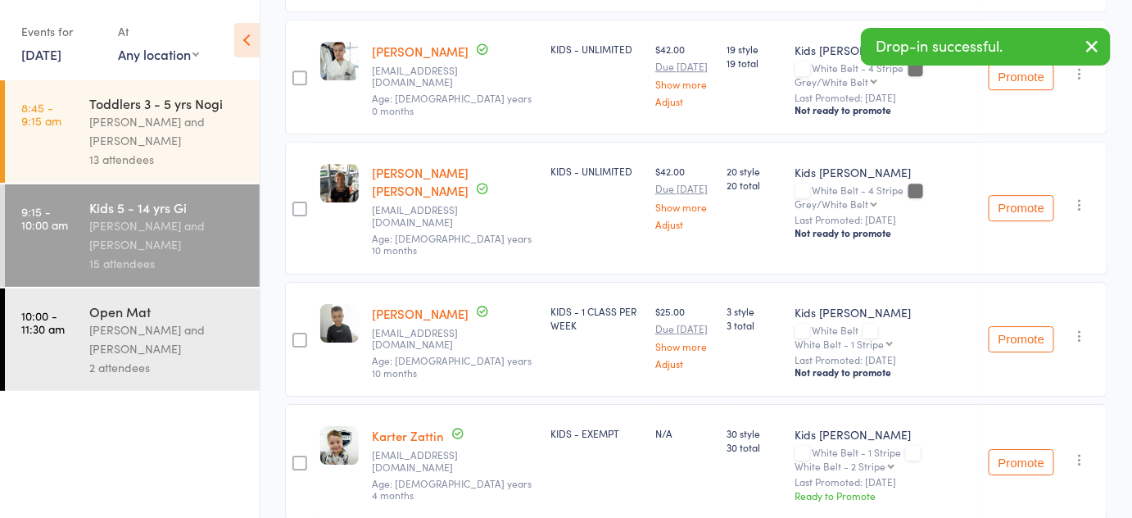
click at [180, 157] on div "13 attendees" at bounding box center [167, 159] width 156 height 19
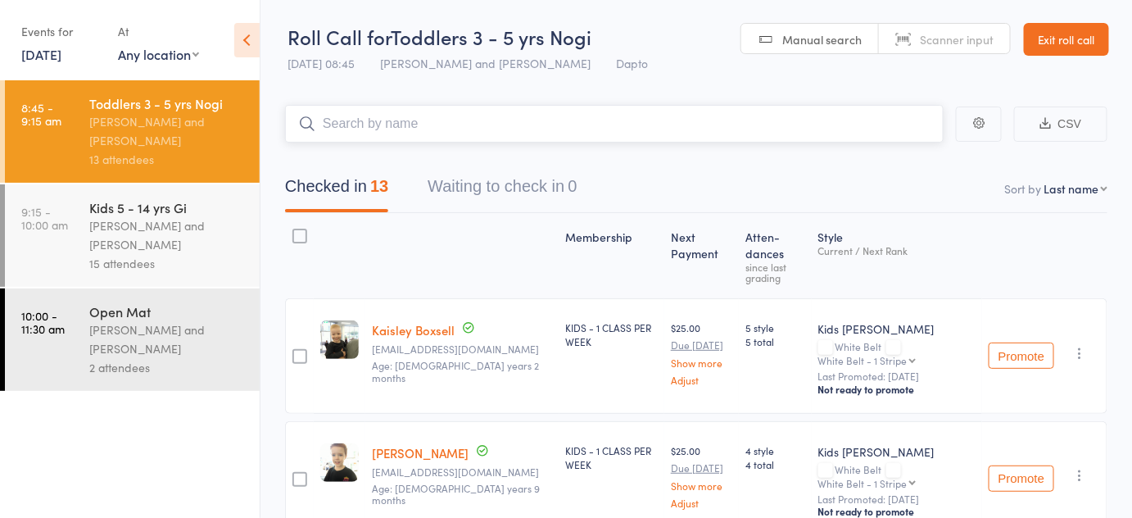
click at [391, 141] on input "search" at bounding box center [614, 124] width 659 height 38
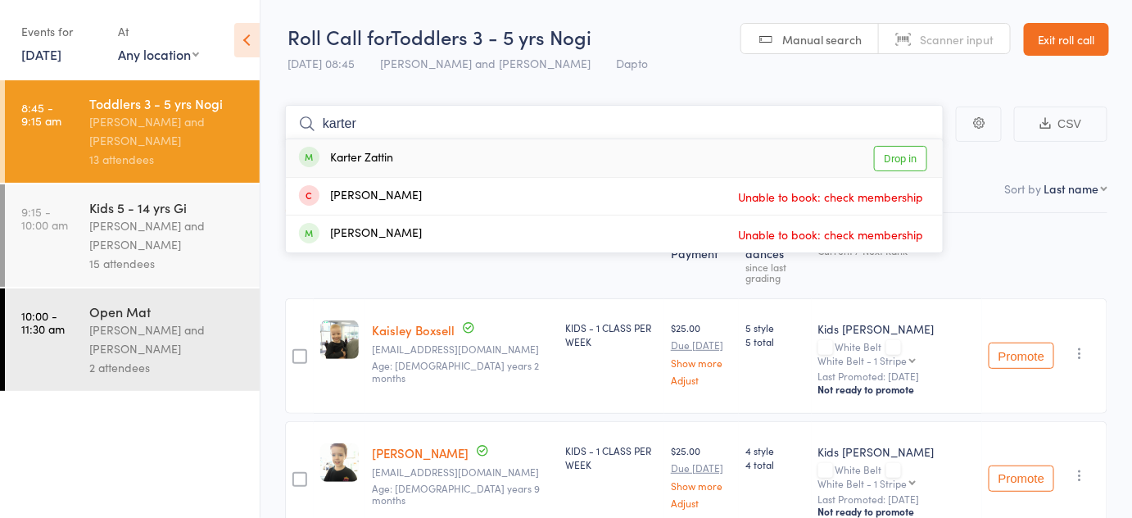
type input "karter"
click at [916, 161] on link "Drop in" at bounding box center [900, 158] width 53 height 25
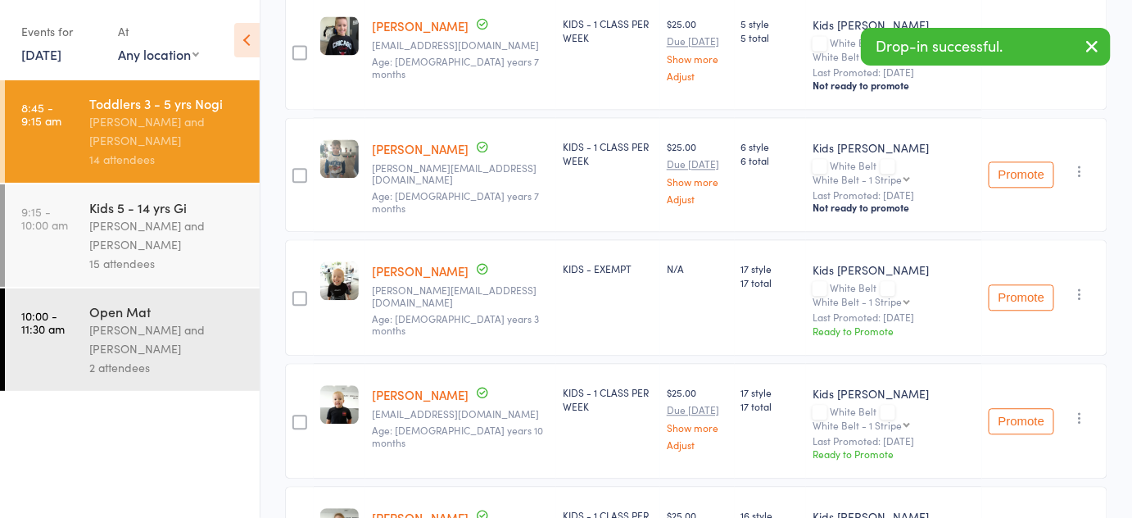
scroll to position [1541, 0]
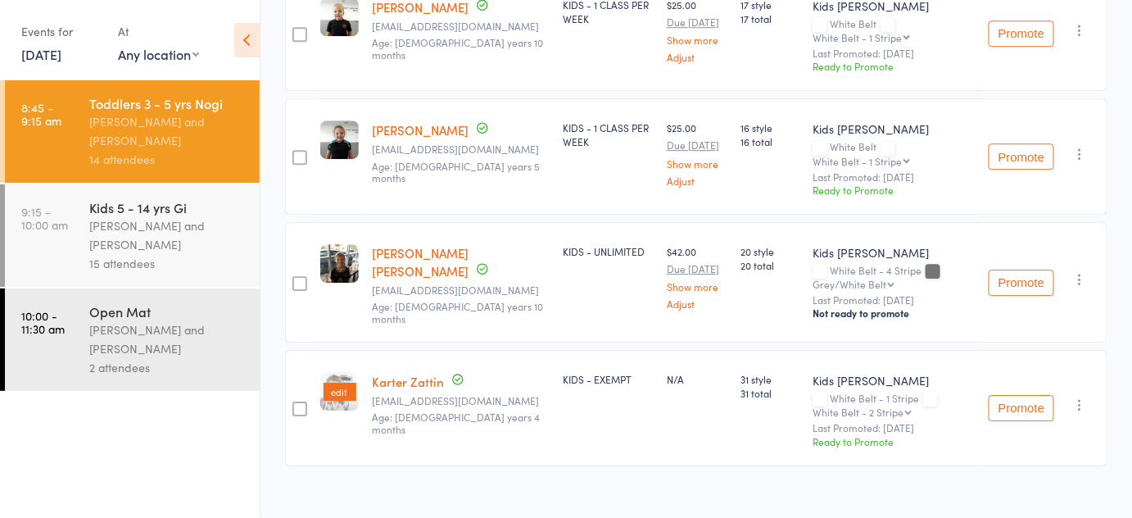
click at [345, 382] on img at bounding box center [340, 391] width 43 height 43
click at [424, 373] on link "Karter Zattin" at bounding box center [408, 381] width 72 height 17
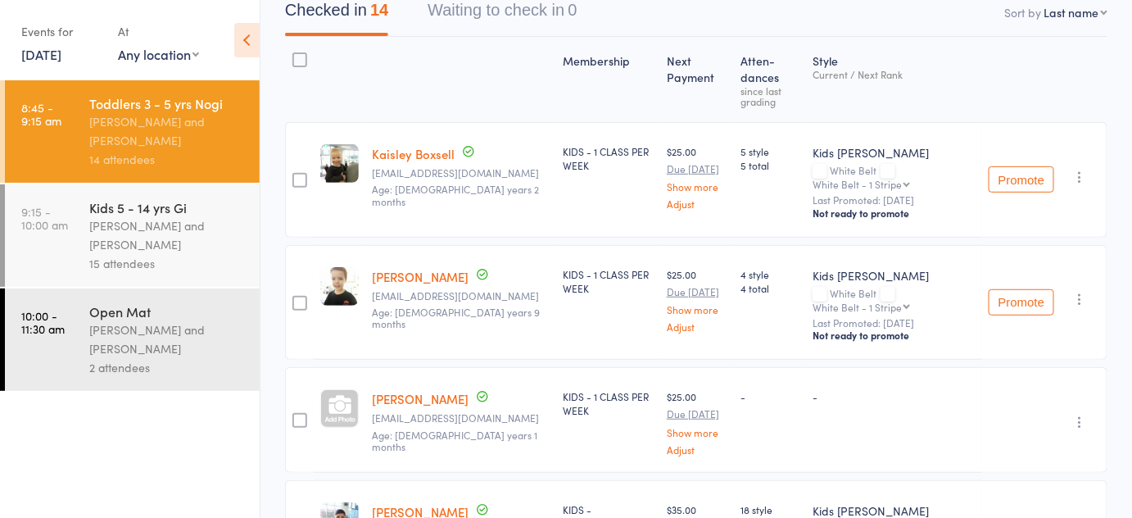
scroll to position [0, 0]
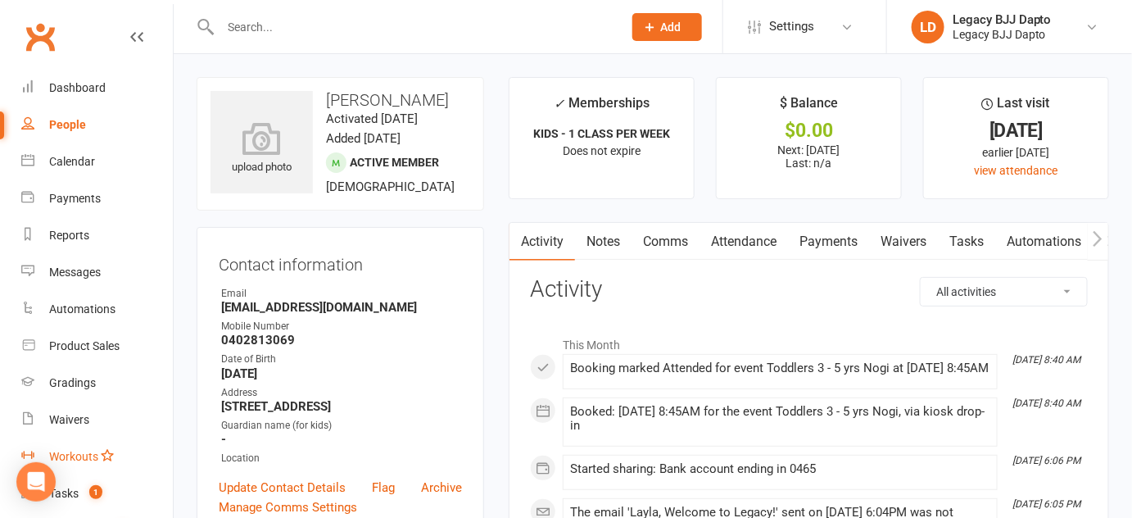
scroll to position [233, 0]
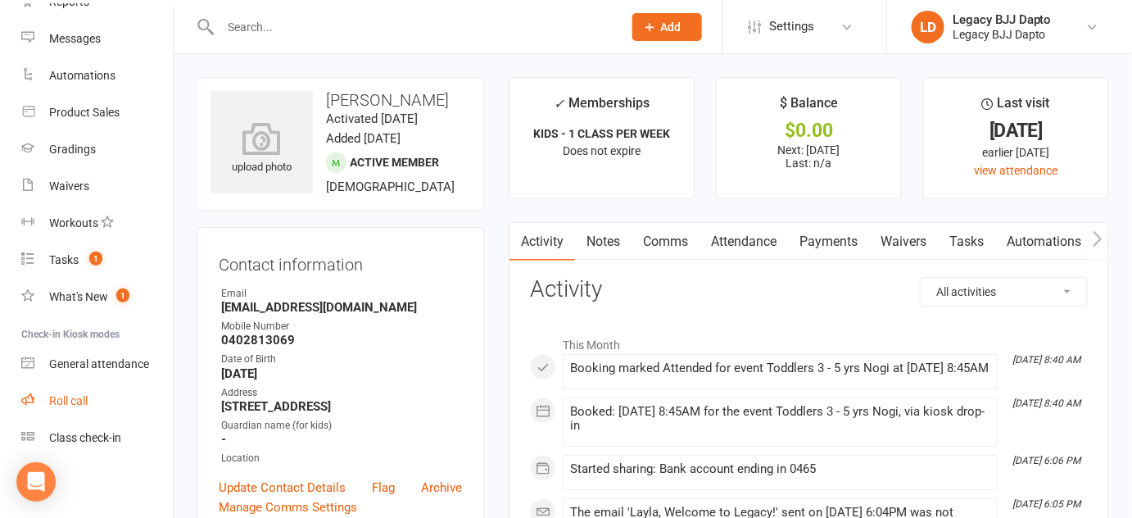
click at [111, 405] on link "Roll call" at bounding box center [97, 401] width 152 height 37
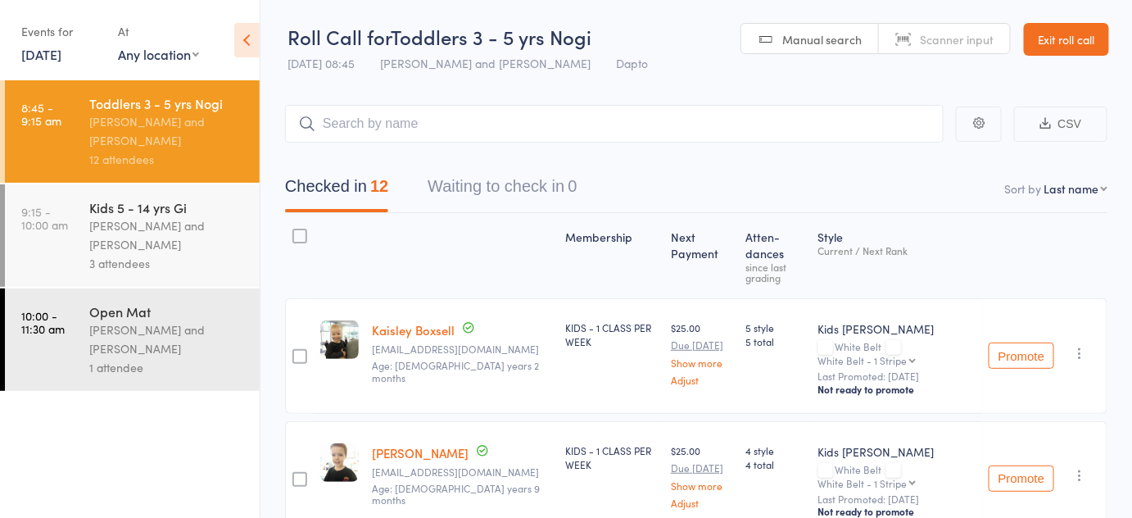
click at [1076, 46] on link "Exit roll call" at bounding box center [1066, 39] width 85 height 33
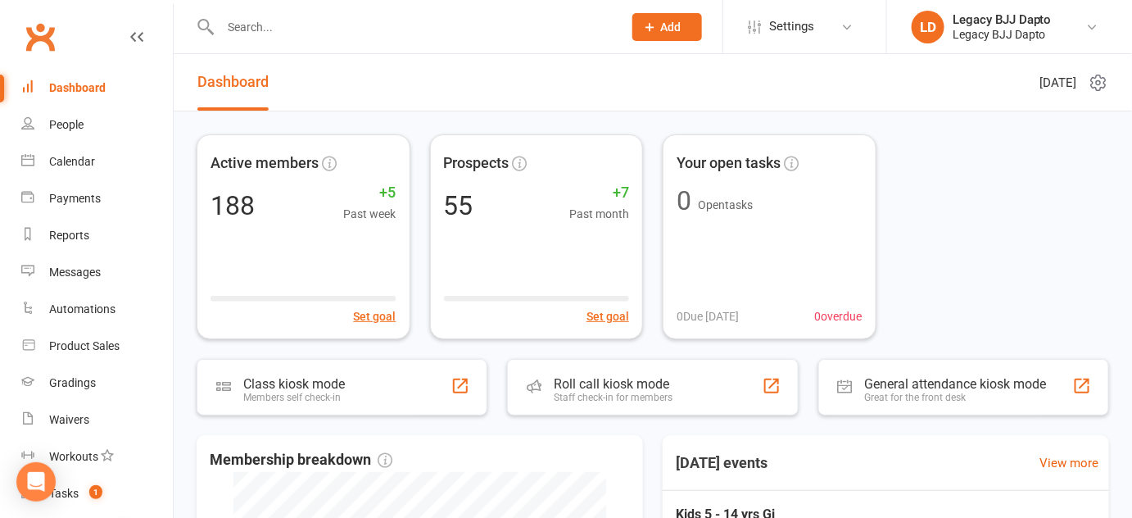
click at [375, 34] on input "text" at bounding box center [413, 27] width 396 height 23
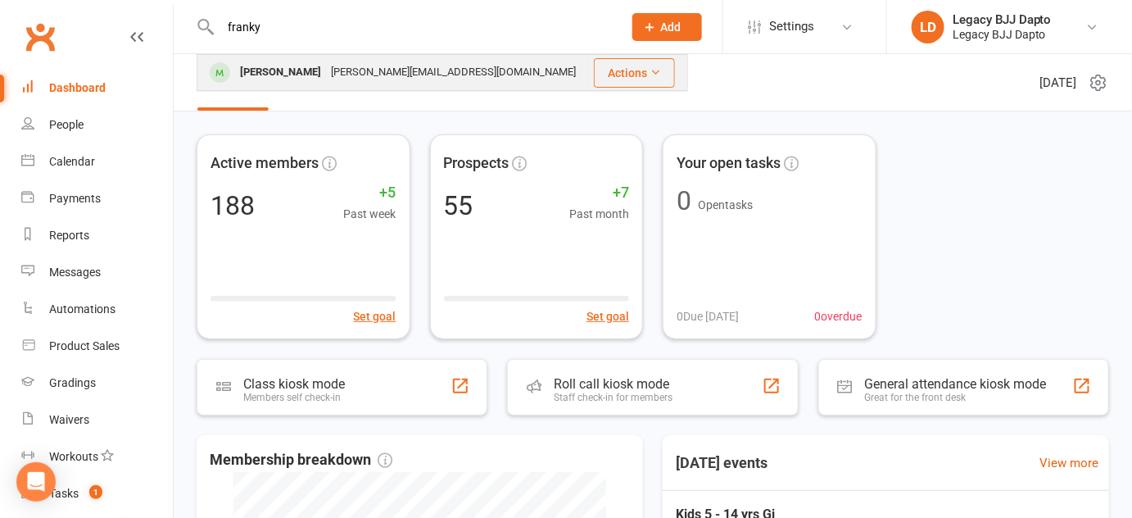
type input "franky"
click at [345, 67] on div "[PERSON_NAME][EMAIL_ADDRESS][DOMAIN_NAME]" at bounding box center [453, 73] width 255 height 24
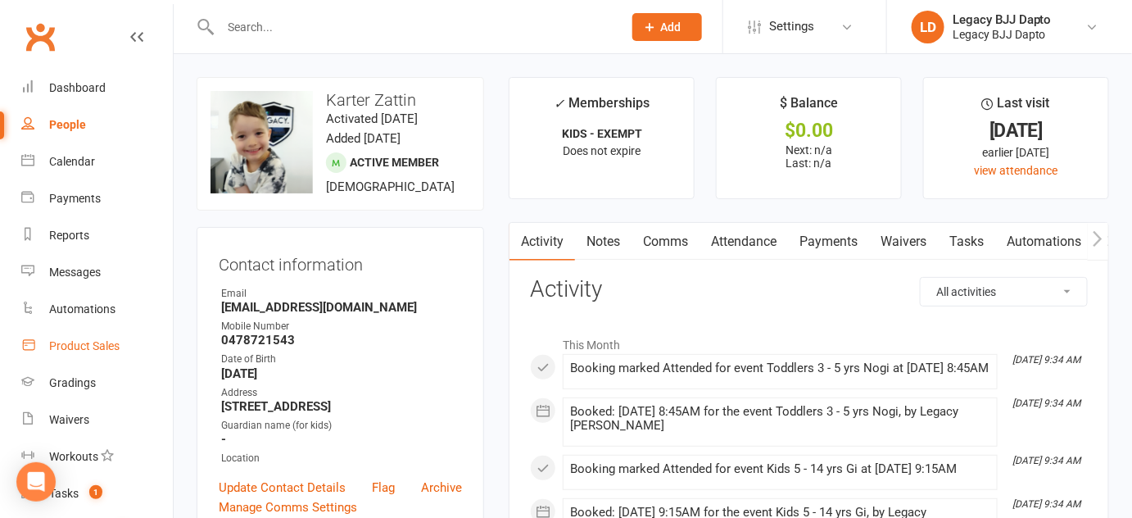
scroll to position [233, 0]
